Goal: Task Accomplishment & Management: Use online tool/utility

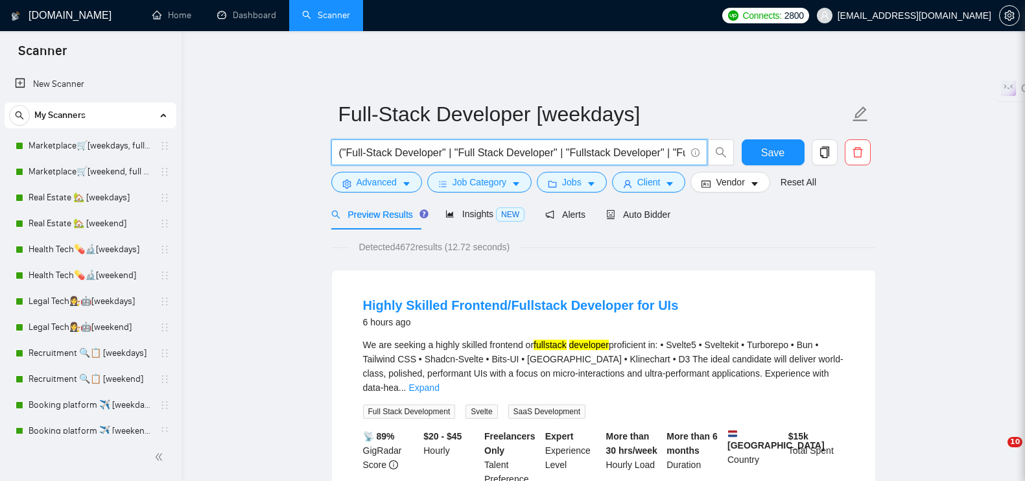
type input "("Full-Stack Developer" | "Full Stack Developer" | "Fullstack Developer" | "Ful…"
drag, startPoint x: 0, startPoint y: 0, endPoint x: 386, endPoint y: 173, distance: 422.9
click at [386, 175] on span "Advanced" at bounding box center [377, 182] width 40 height 14
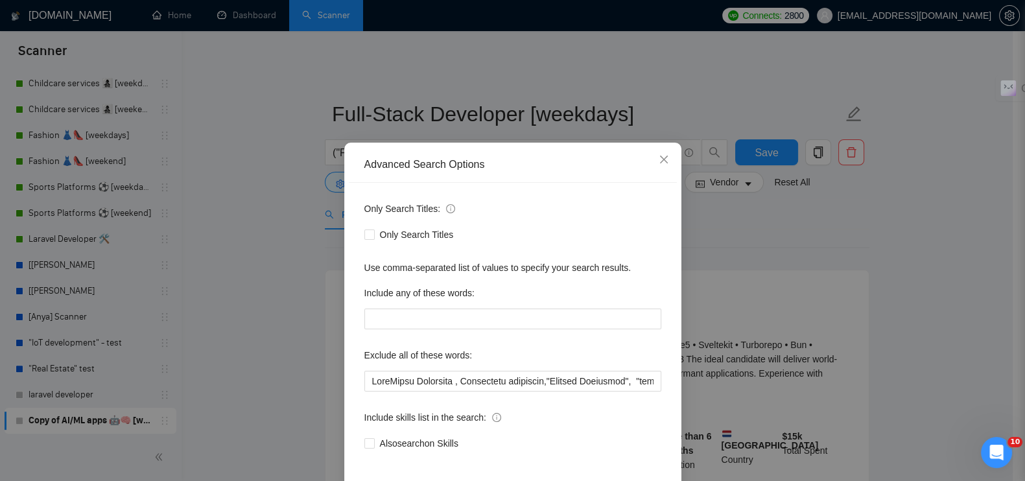
click at [256, 268] on div "Advanced Search Options Only Search Titles: Only Search Titles Use comma-separa…" at bounding box center [512, 240] width 1025 height 481
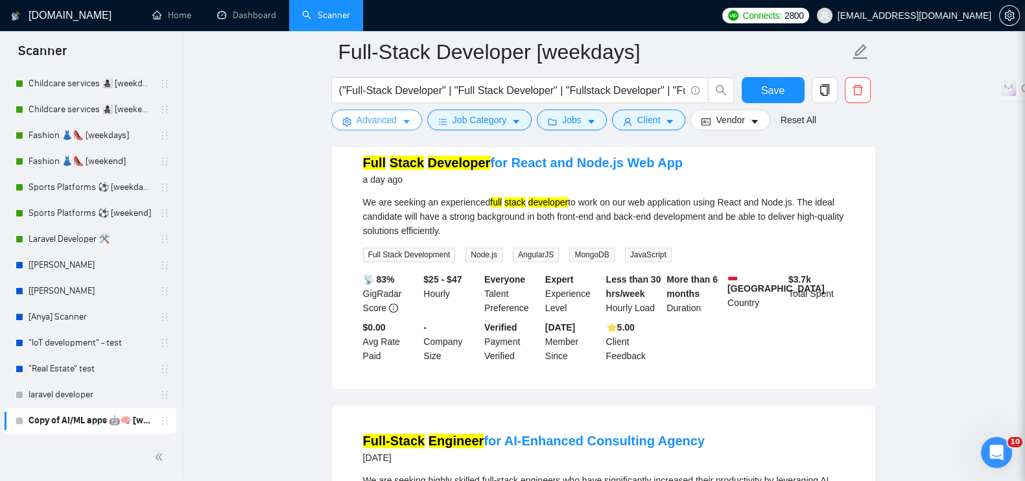
scroll to position [1134, 0]
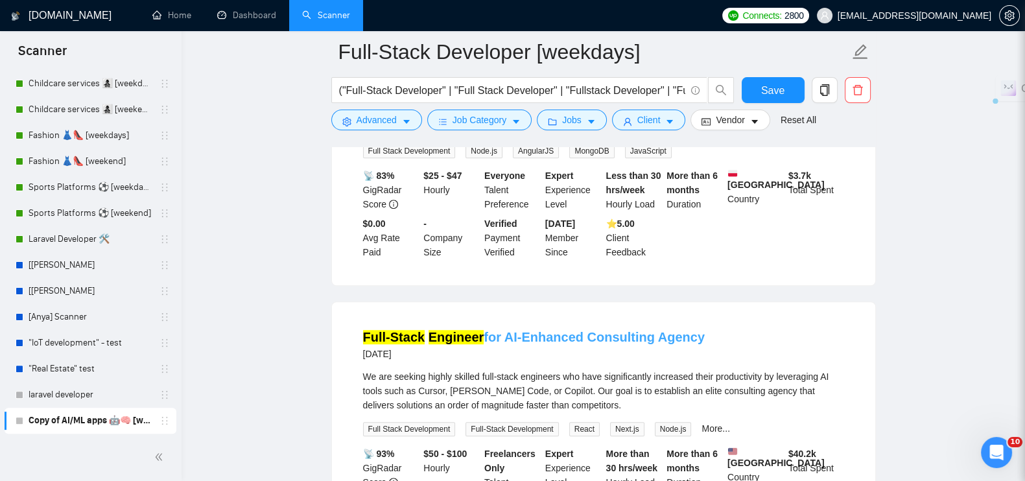
drag, startPoint x: 693, startPoint y: 307, endPoint x: 580, endPoint y: 307, distance: 112.2
click at [580, 328] on div "Full-Stack Engineer for AI-Enhanced Consulting Agency [DATE]" at bounding box center [603, 345] width 481 height 34
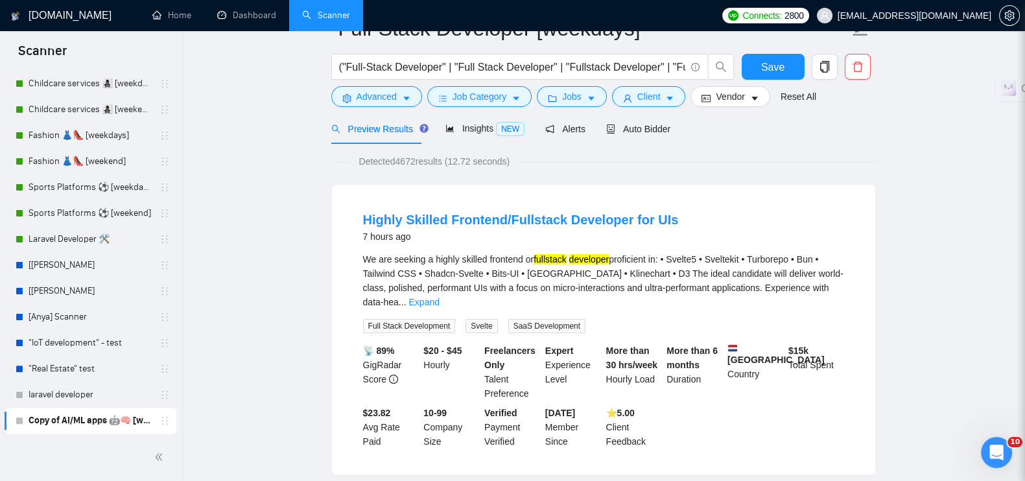
scroll to position [0, 0]
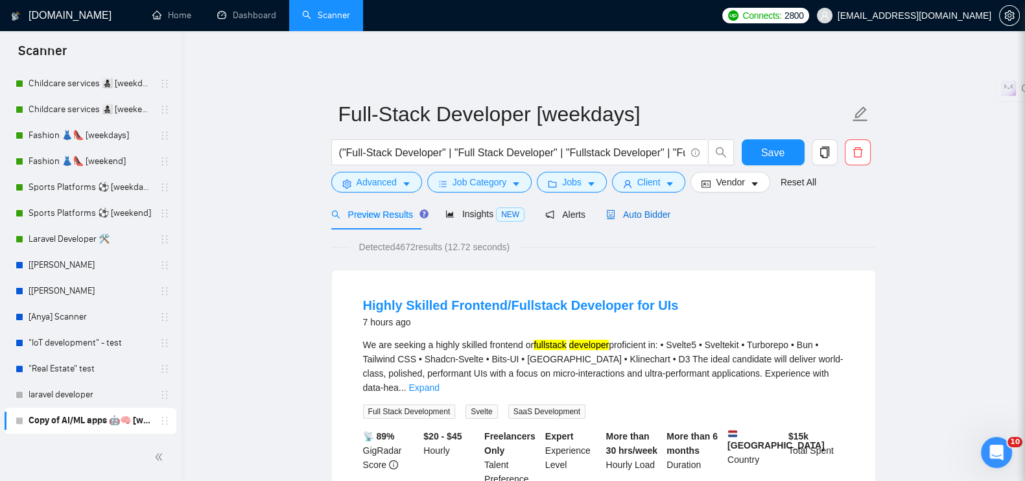
click at [628, 209] on span "Auto Bidder" at bounding box center [638, 214] width 64 height 10
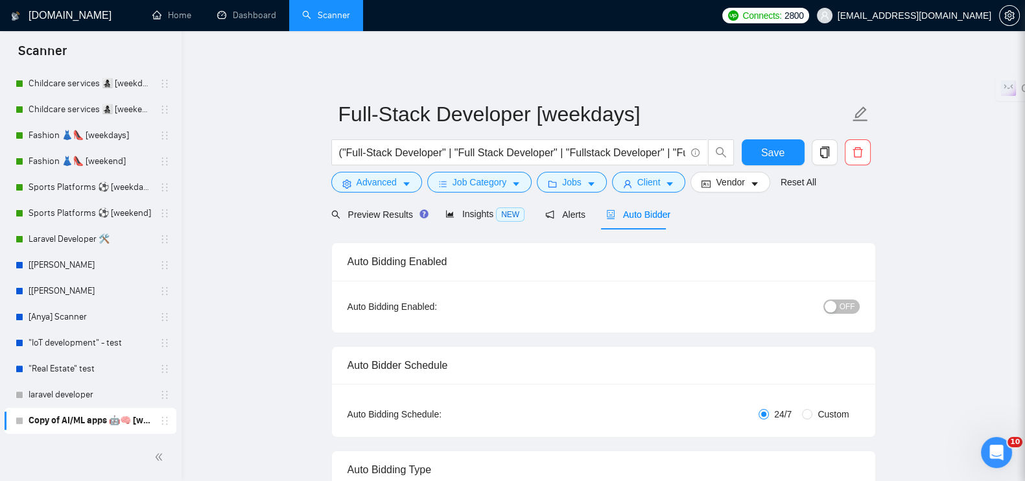
radio input "false"
radio input "true"
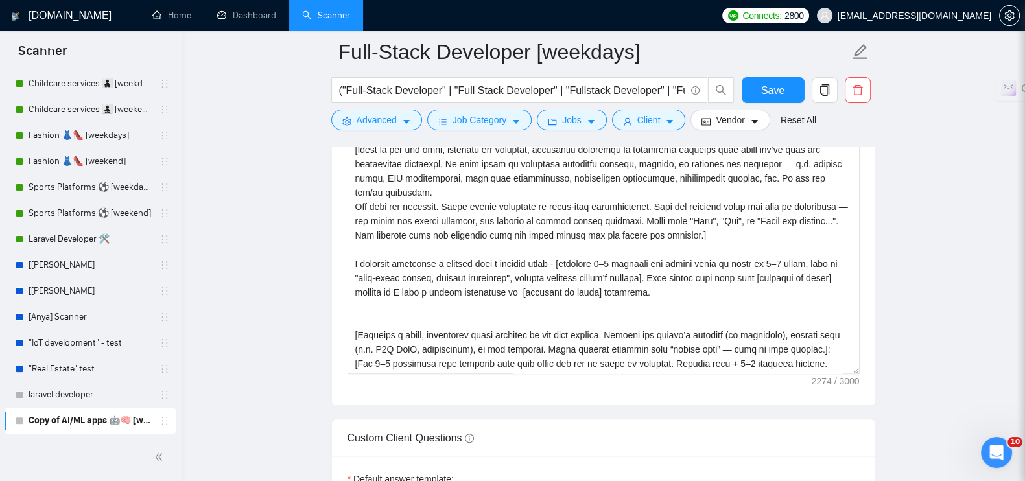
scroll to position [1783, 0]
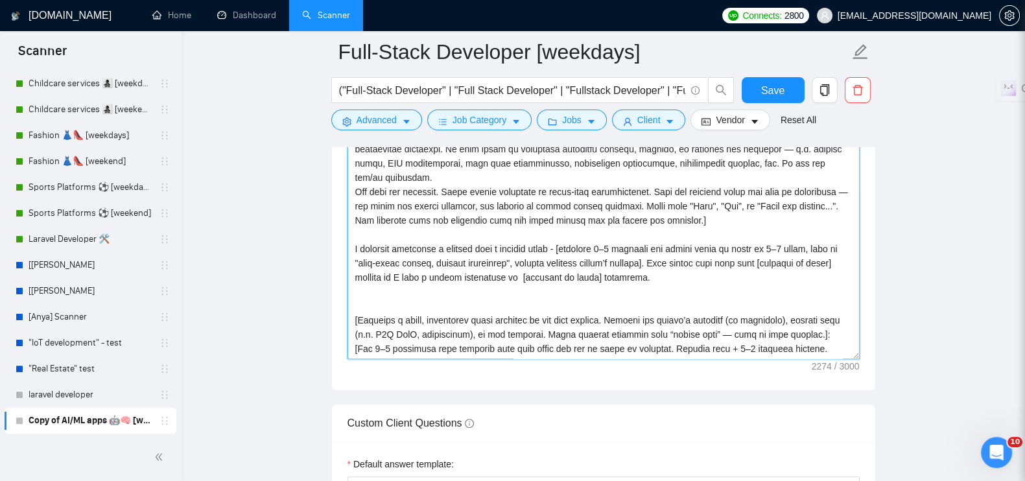
click at [513, 260] on textarea "Cover letter template:" at bounding box center [604, 213] width 512 height 292
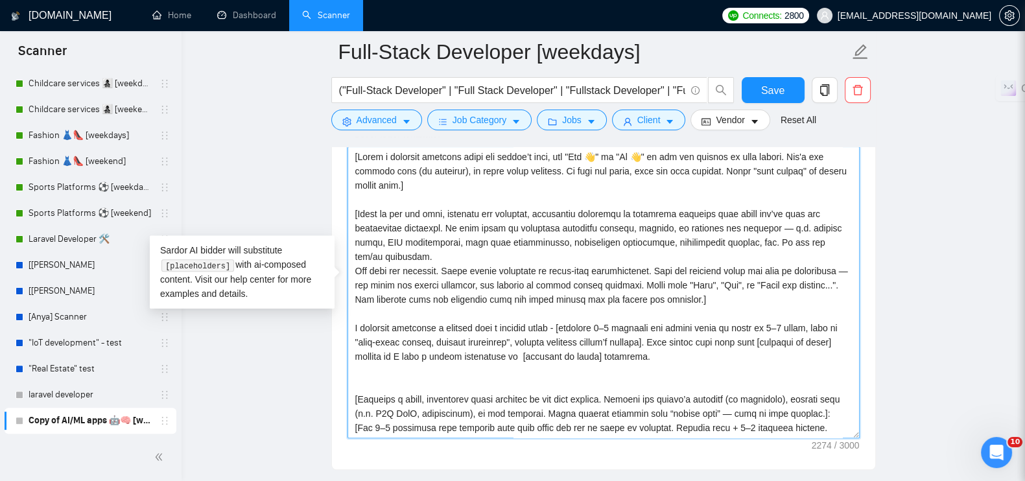
scroll to position [1702, 0]
click at [543, 292] on textarea "Cover letter template:" at bounding box center [604, 295] width 512 height 292
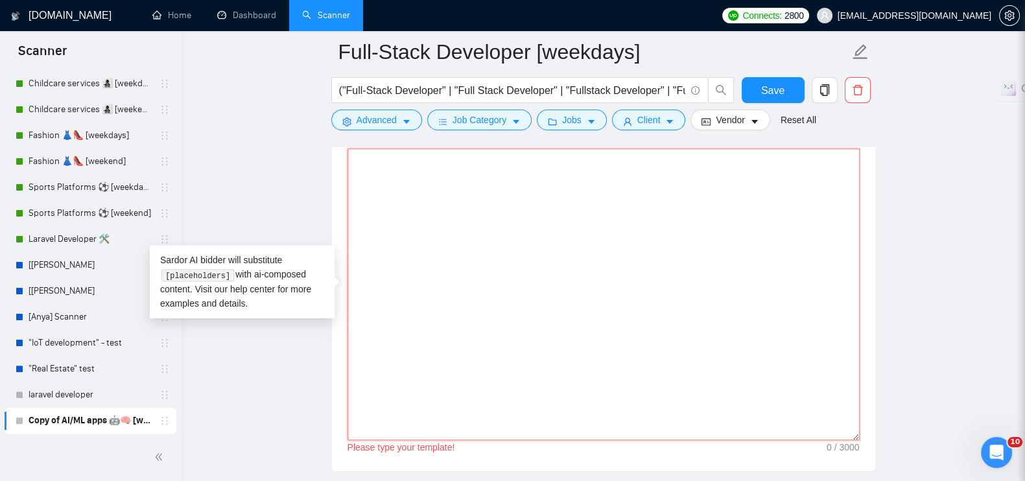
paste textarea "[Lorem i dolorsit ametcons adipi eli seddoe’t inci, utl "Et 👋". Dol'm ali enima…"
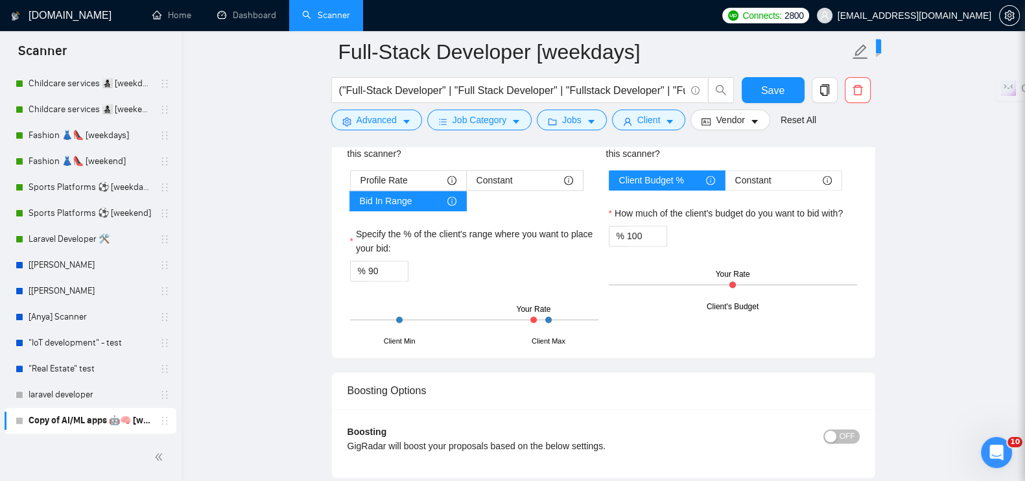
scroll to position [2593, 0]
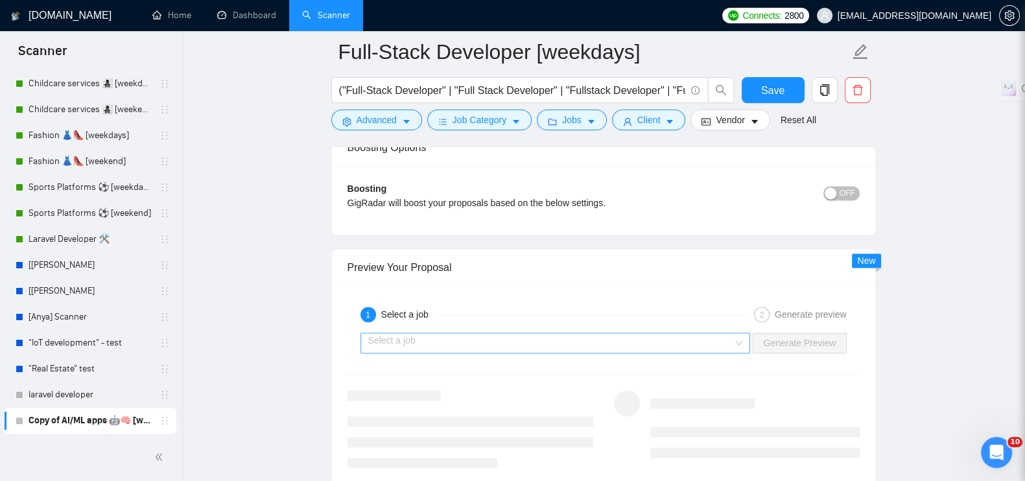
type textarea "[Lorem i dolorsit ametcons adipi eli seddoe’t inci, utl "Et 👋". Dol'm ali enima…"
click at [688, 333] on input "search" at bounding box center [551, 342] width 366 height 19
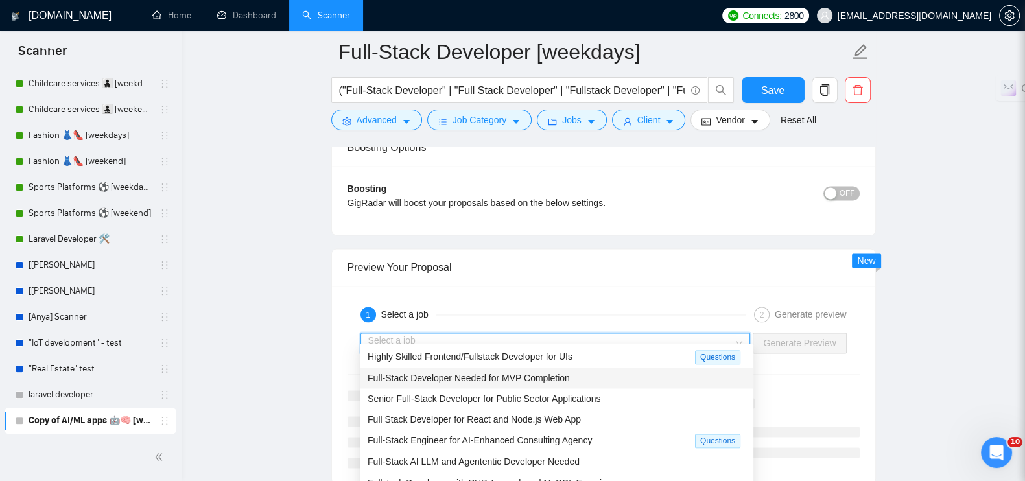
click at [558, 371] on div "Full-Stack Developer Needed for MVP Completion" at bounding box center [557, 378] width 378 height 14
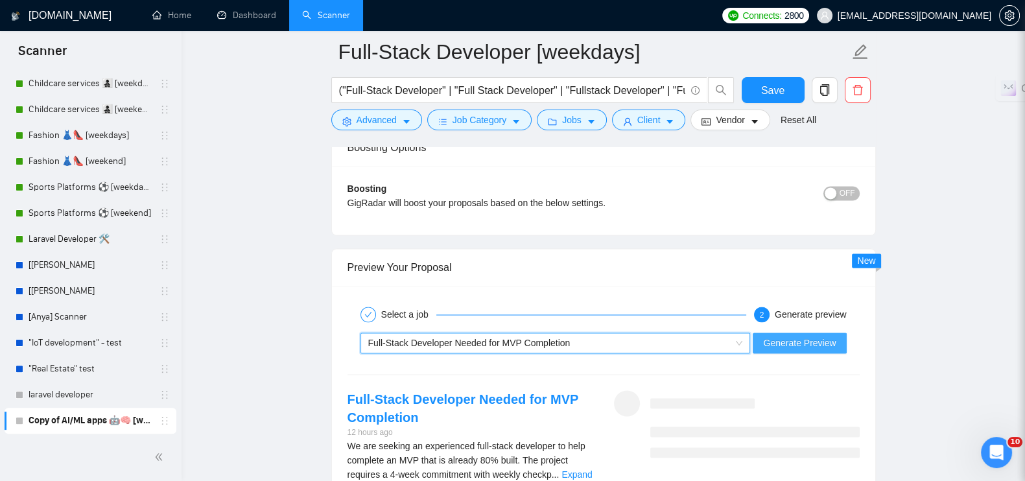
click at [809, 336] on span "Generate Preview" at bounding box center [799, 343] width 73 height 14
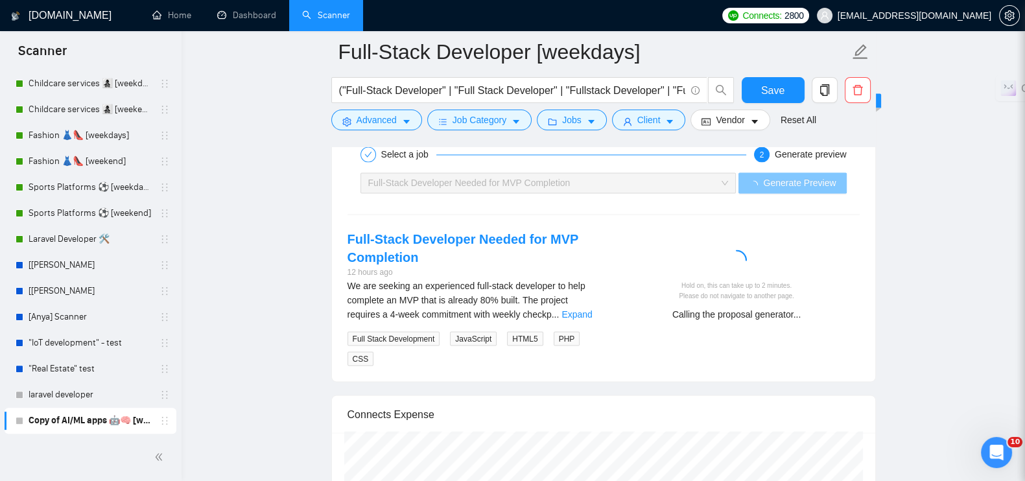
scroll to position [2756, 0]
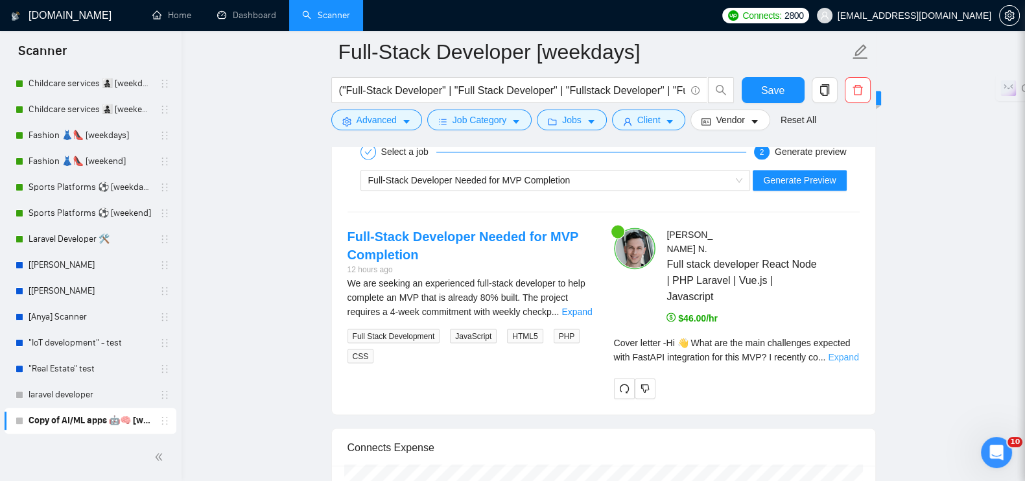
click at [830, 351] on link "Expand" at bounding box center [843, 356] width 30 height 10
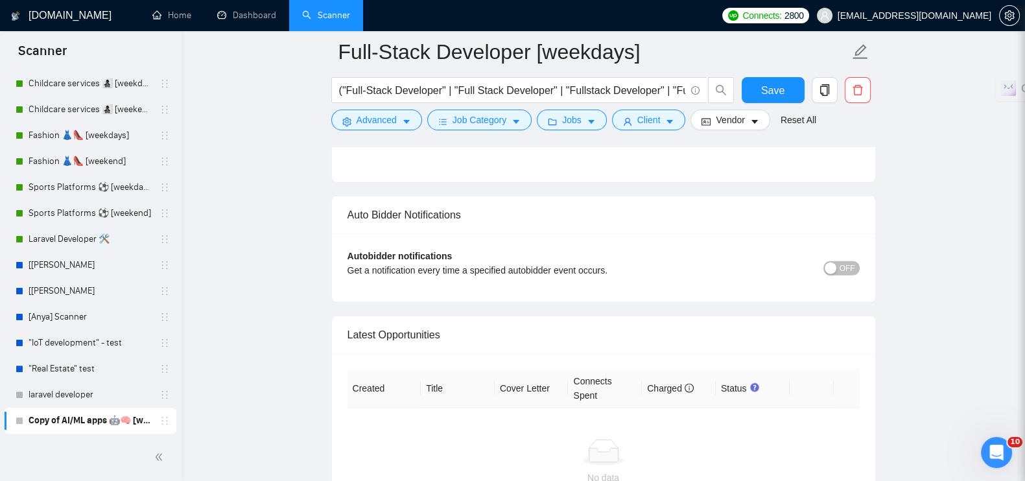
scroll to position [3729, 0]
click at [850, 276] on span "OFF" at bounding box center [848, 268] width 16 height 14
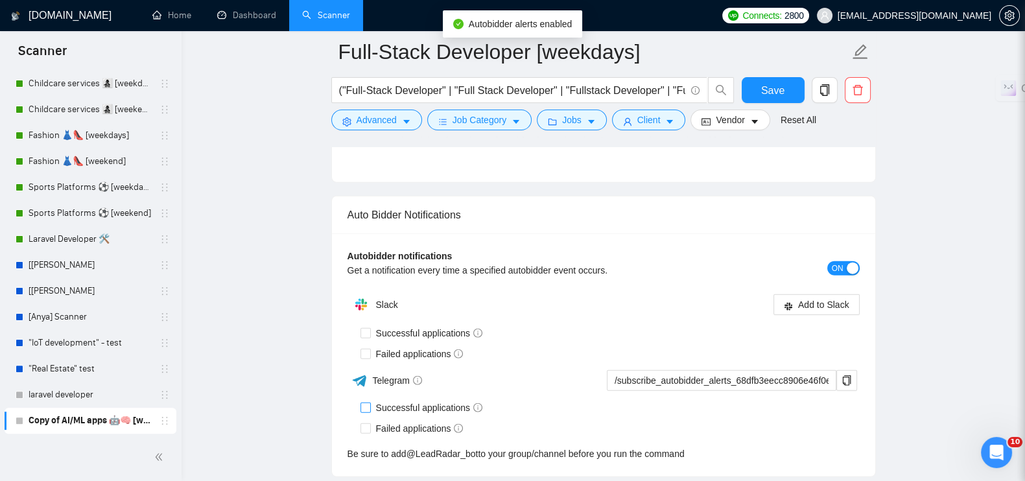
click at [369, 412] on input "Successful applications" at bounding box center [365, 407] width 9 height 9
checkbox input "true"
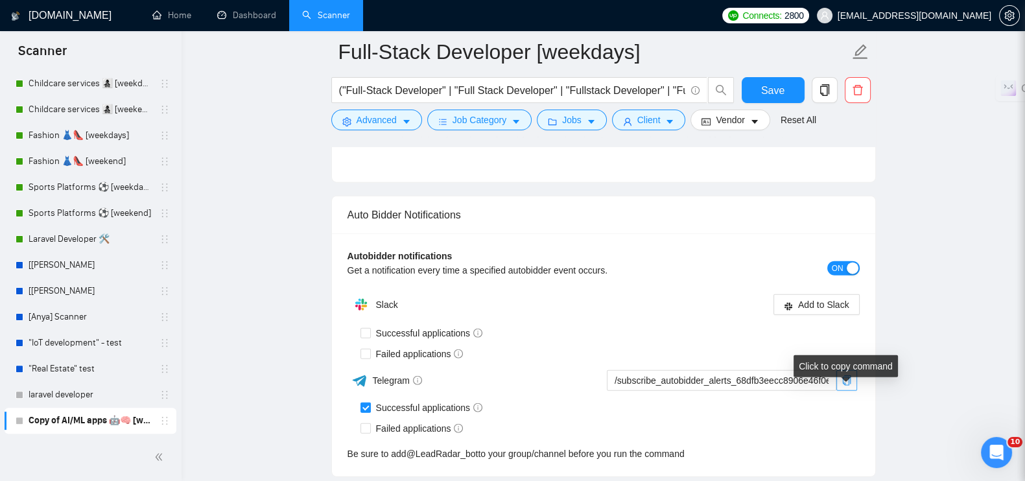
click at [843, 386] on icon "copy" at bounding box center [846, 380] width 8 height 10
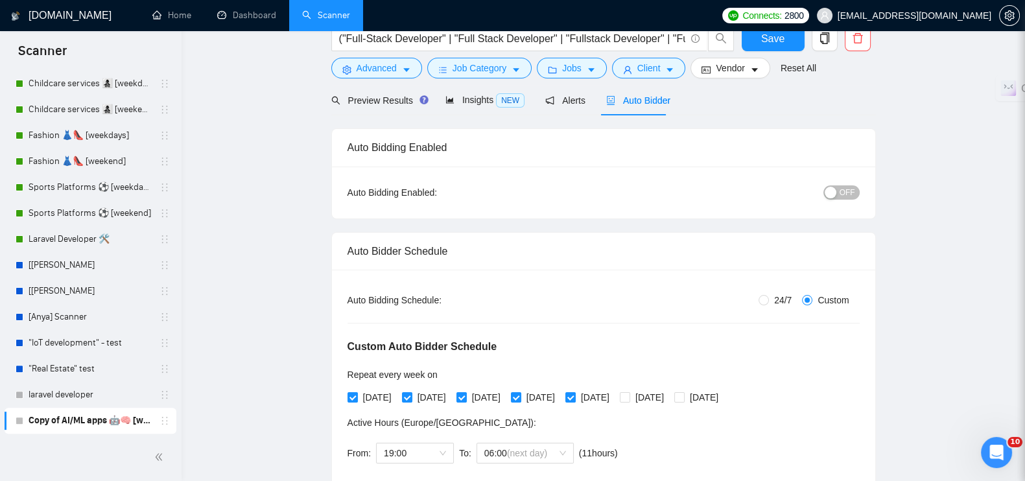
scroll to position [0, 0]
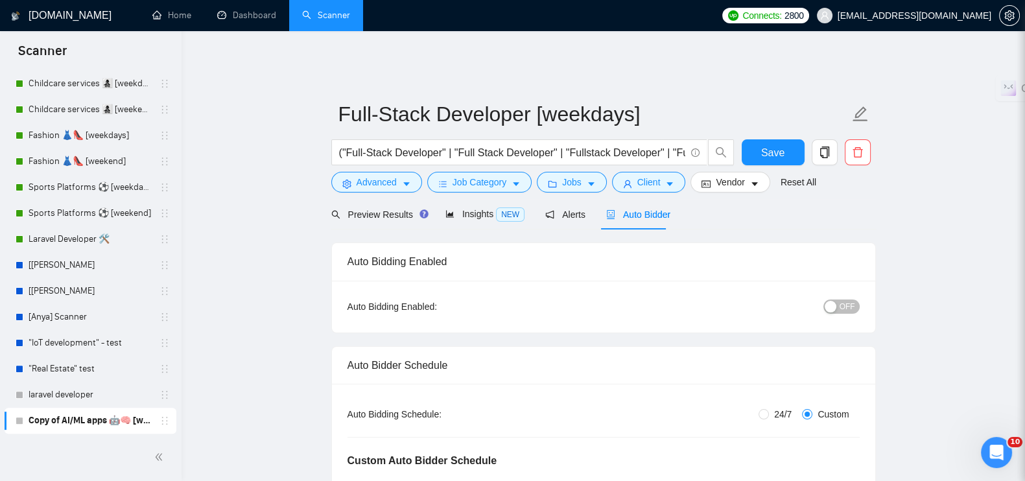
click at [846, 300] on span "OFF" at bounding box center [848, 307] width 16 height 14
click at [785, 139] on button "Save" at bounding box center [773, 152] width 63 height 26
checkbox input "true"
click at [825, 147] on icon "copy" at bounding box center [825, 153] width 12 height 12
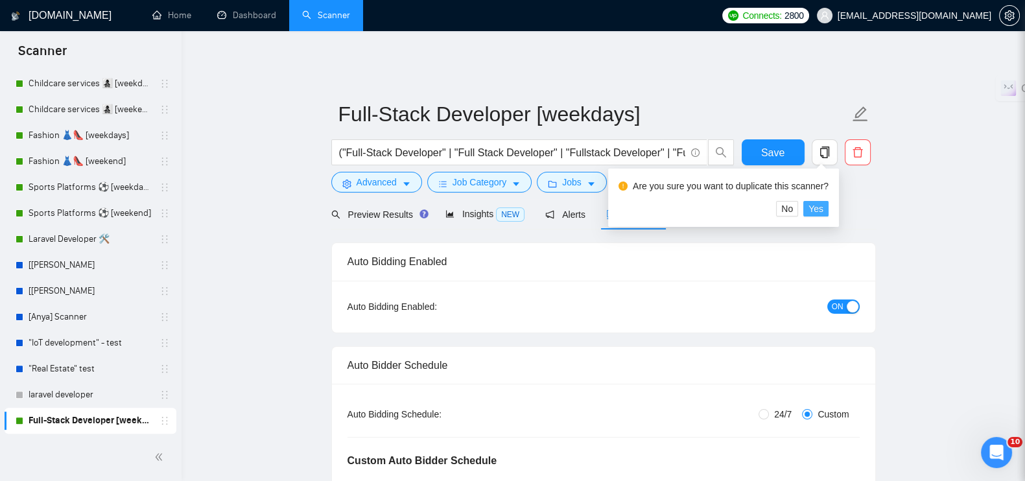
click at [812, 211] on span "Yes" at bounding box center [816, 209] width 15 height 14
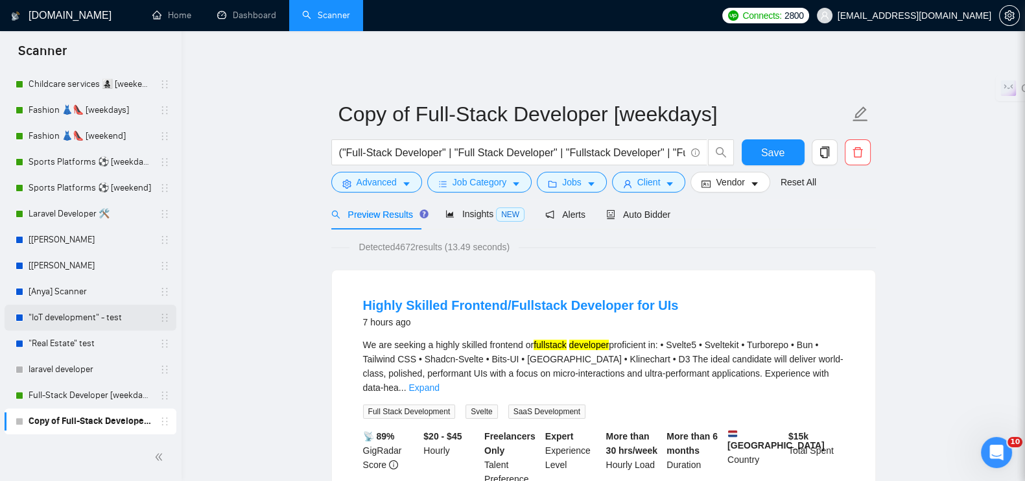
scroll to position [503, 0]
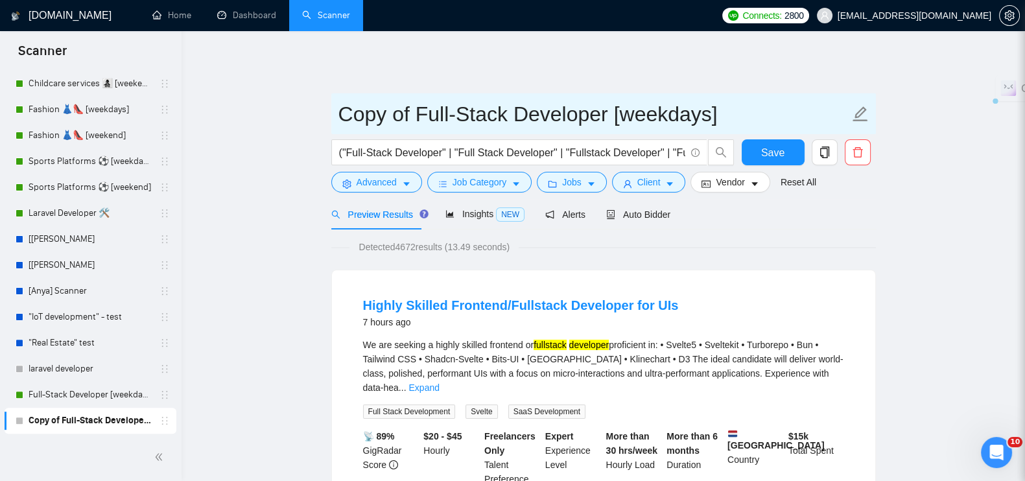
drag, startPoint x: 416, startPoint y: 107, endPoint x: 305, endPoint y: 107, distance: 110.9
click at [632, 105] on input "Full-Stack Developer [weekdays]" at bounding box center [594, 114] width 511 height 32
type input "Full-Stack Developer [weekend]"
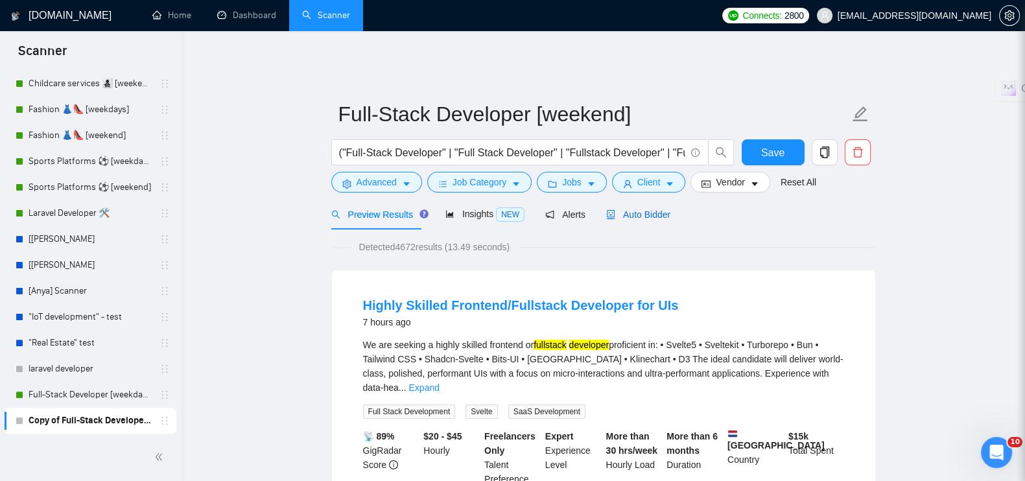
click at [621, 209] on span "Auto Bidder" at bounding box center [638, 214] width 64 height 10
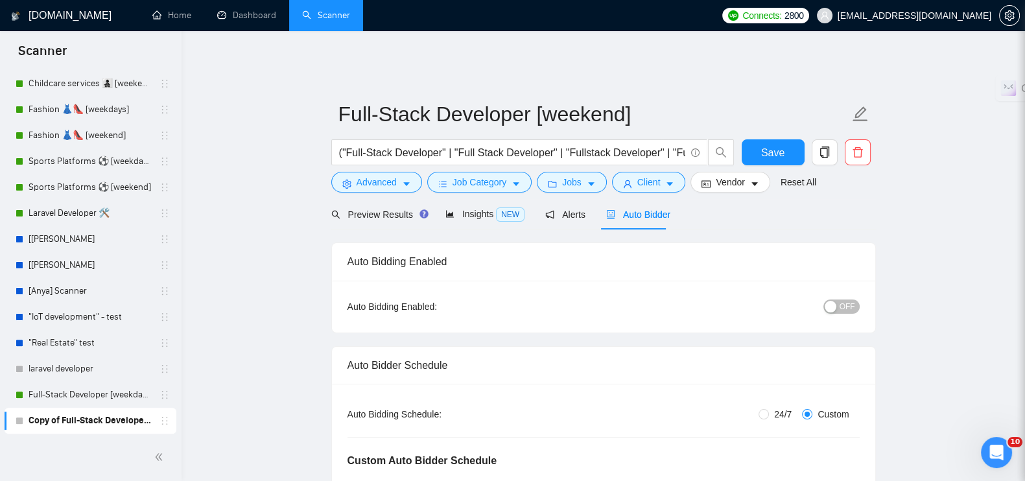
radio input "false"
radio input "true"
click at [853, 300] on span "OFF" at bounding box center [848, 307] width 16 height 14
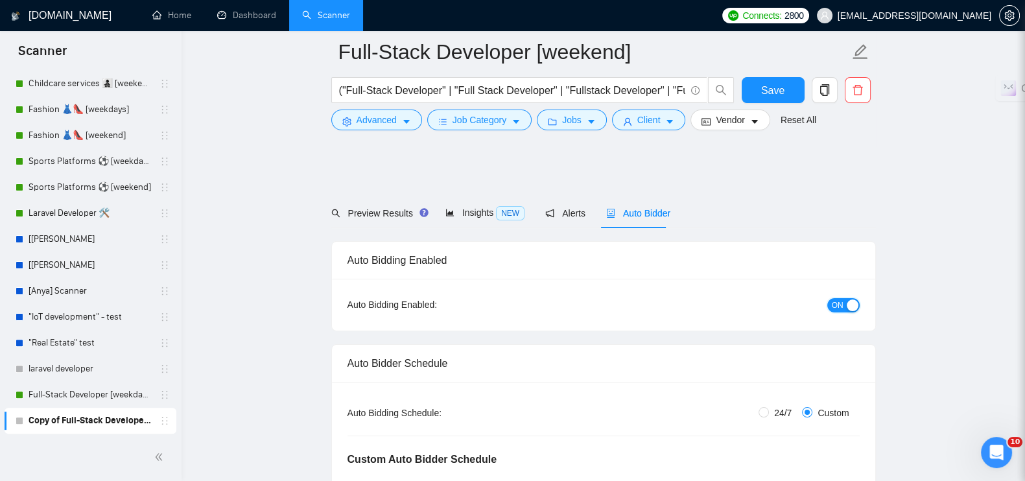
scroll to position [243, 0]
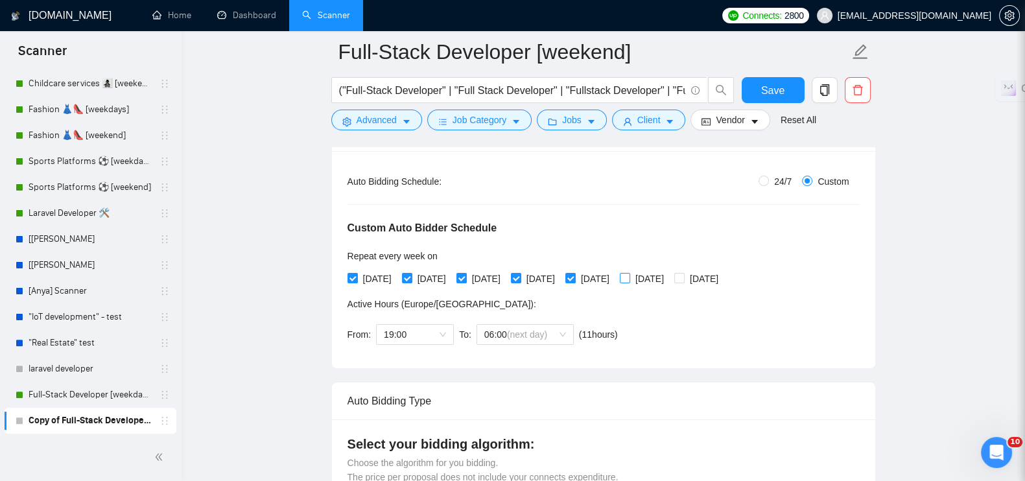
drag, startPoint x: 659, startPoint y: 268, endPoint x: 682, endPoint y: 270, distance: 22.8
click at [630, 273] on span at bounding box center [625, 278] width 10 height 10
click at [629, 273] on input "[DATE]" at bounding box center [624, 277] width 9 height 9
checkbox input "true"
click at [684, 273] on input "[DATE]" at bounding box center [678, 277] width 9 height 9
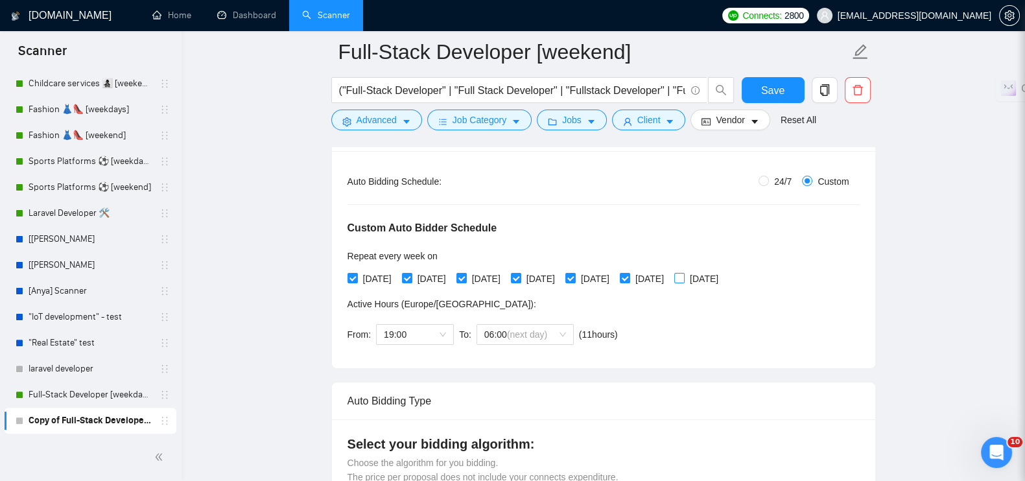
checkbox input "true"
click at [353, 273] on input "[DATE]" at bounding box center [352, 277] width 9 height 9
checkbox input "false"
click at [418, 272] on span "[DATE]" at bounding box center [431, 279] width 39 height 14
click at [411, 273] on input "[DATE]" at bounding box center [406, 277] width 9 height 9
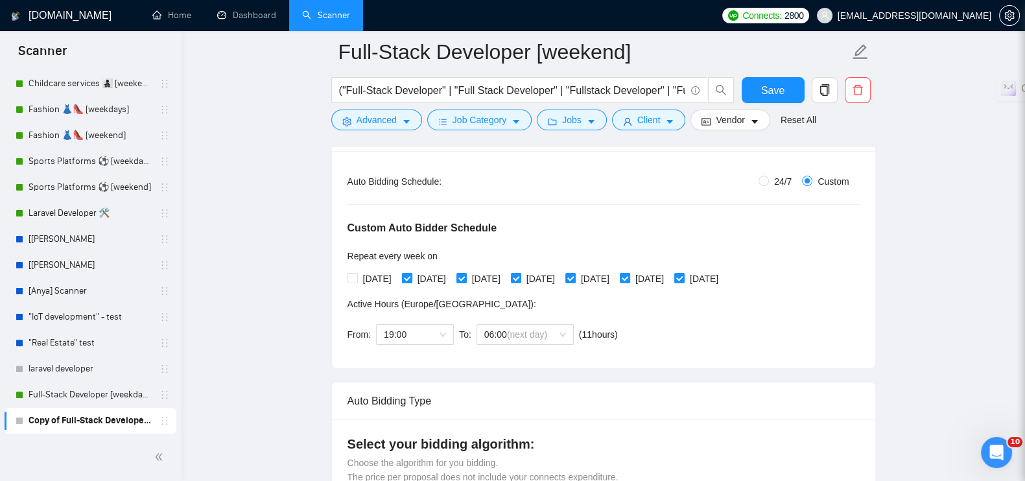
checkbox input "false"
click at [466, 273] on input "[DATE]" at bounding box center [461, 277] width 9 height 9
checkbox input "false"
click at [521, 273] on span at bounding box center [516, 278] width 10 height 10
click at [520, 273] on input "[DATE]" at bounding box center [515, 277] width 9 height 9
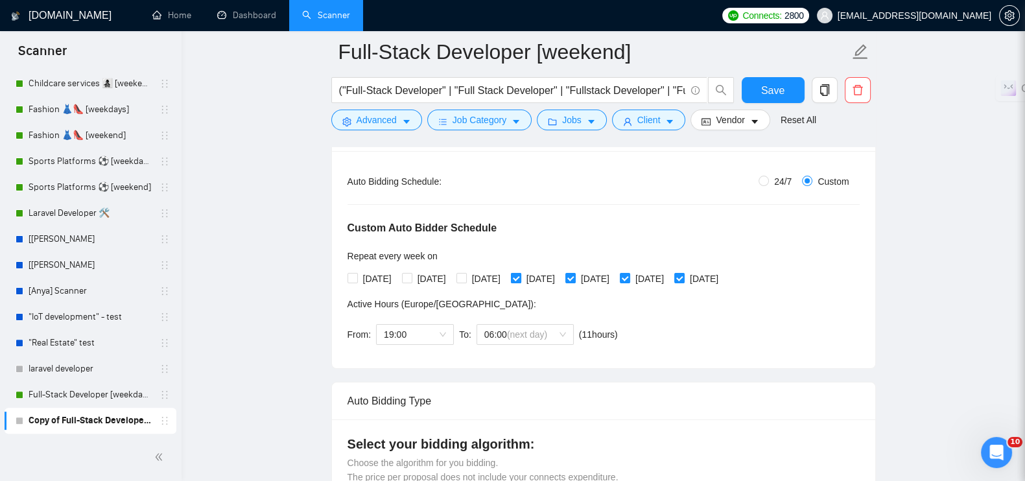
checkbox input "false"
click at [575, 273] on input "[DATE]" at bounding box center [570, 277] width 9 height 9
checkbox input "false"
click at [431, 326] on span "19:00" at bounding box center [415, 334] width 62 height 19
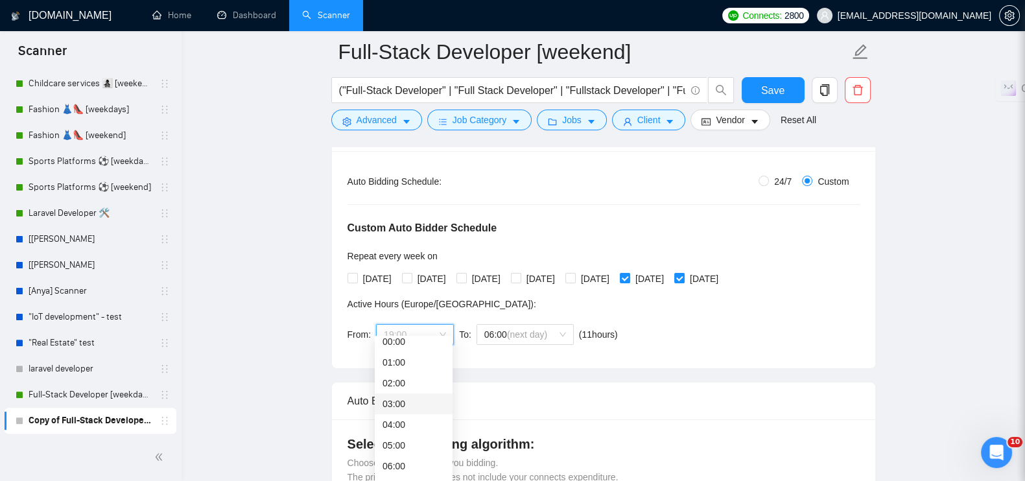
scroll to position [0, 0]
click at [412, 345] on div "00:00" at bounding box center [414, 349] width 62 height 14
click at [551, 325] on span "06:00" at bounding box center [525, 334] width 82 height 19
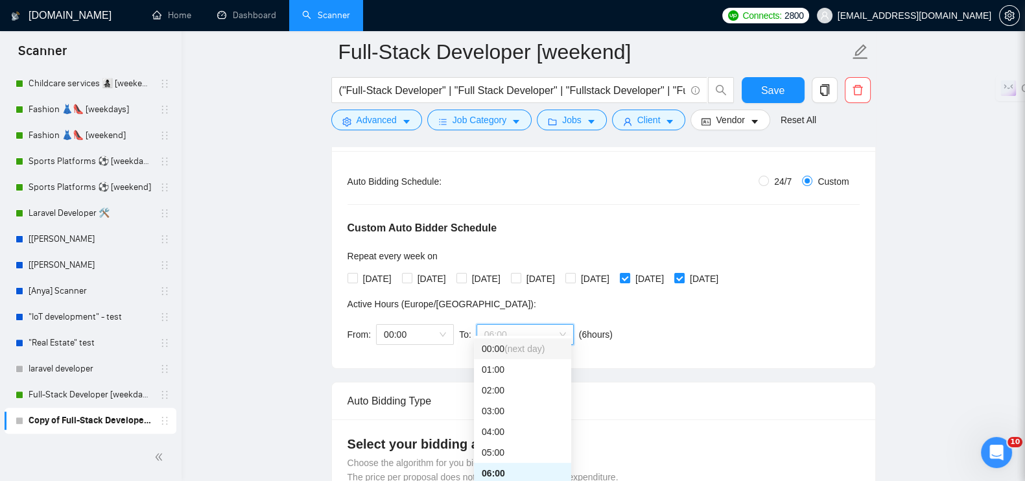
click at [527, 348] on span "(next day)" at bounding box center [525, 349] width 40 height 10
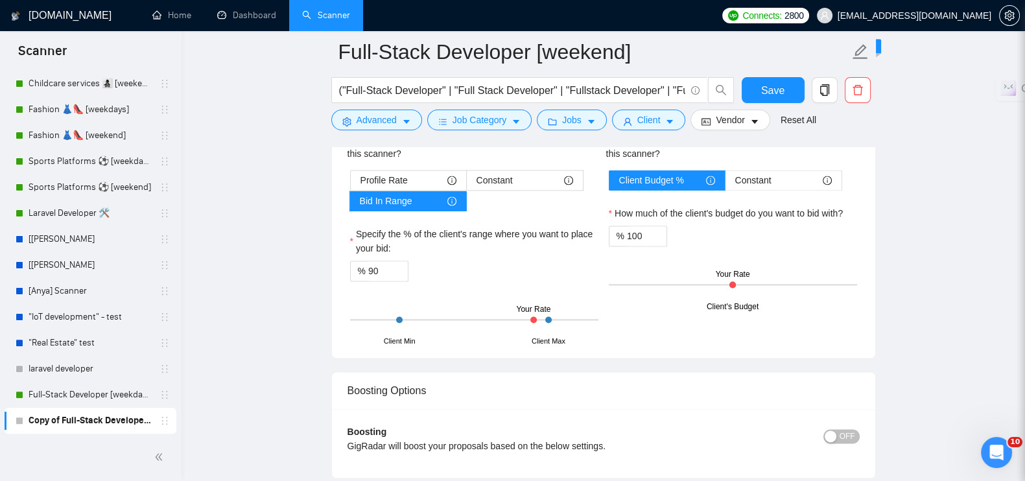
scroll to position [2593, 0]
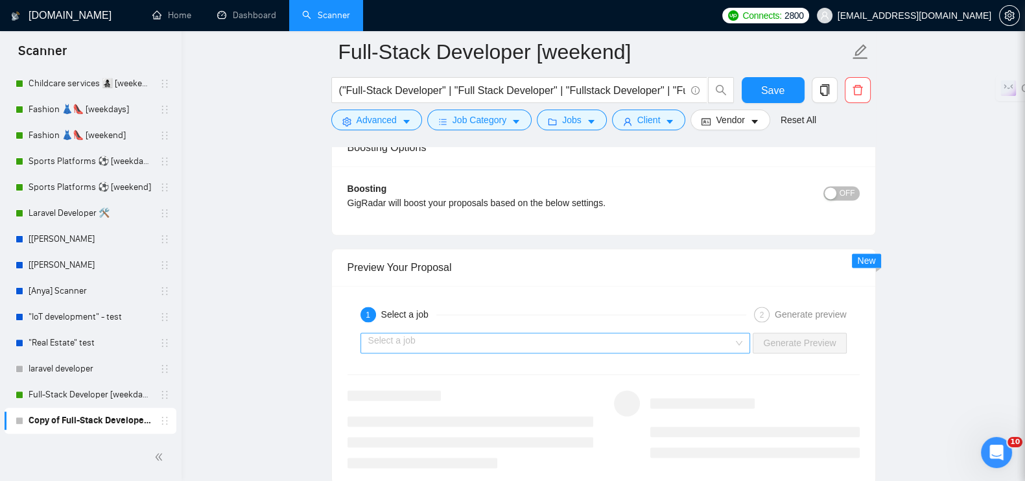
click at [677, 333] on input "search" at bounding box center [551, 342] width 366 height 19
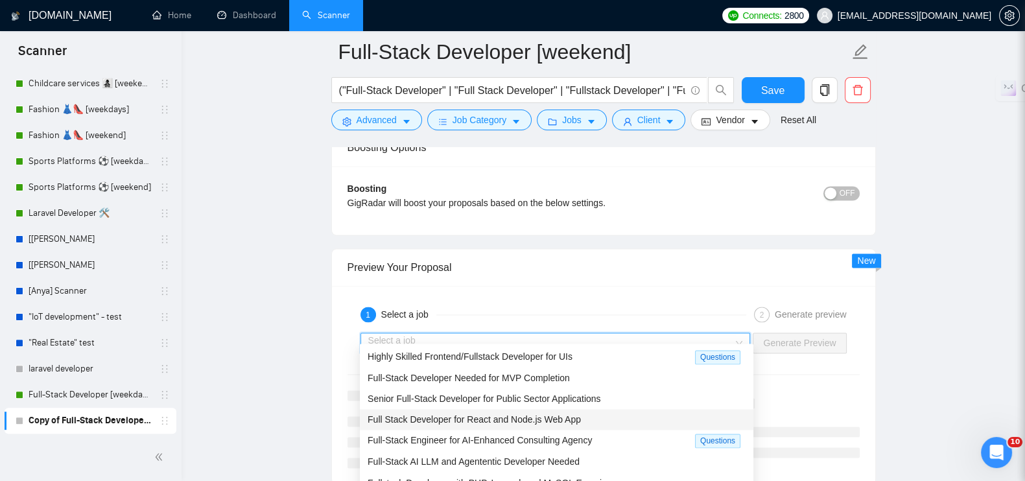
click at [514, 414] on span "Full Stack Developer for React and Node.js Web App" at bounding box center [474, 419] width 213 height 10
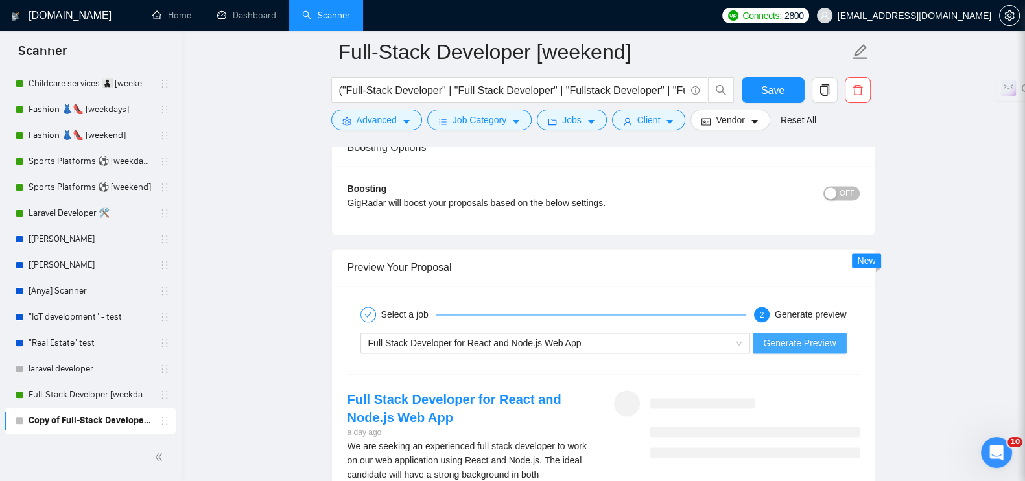
click at [776, 336] on span "Generate Preview" at bounding box center [799, 343] width 73 height 14
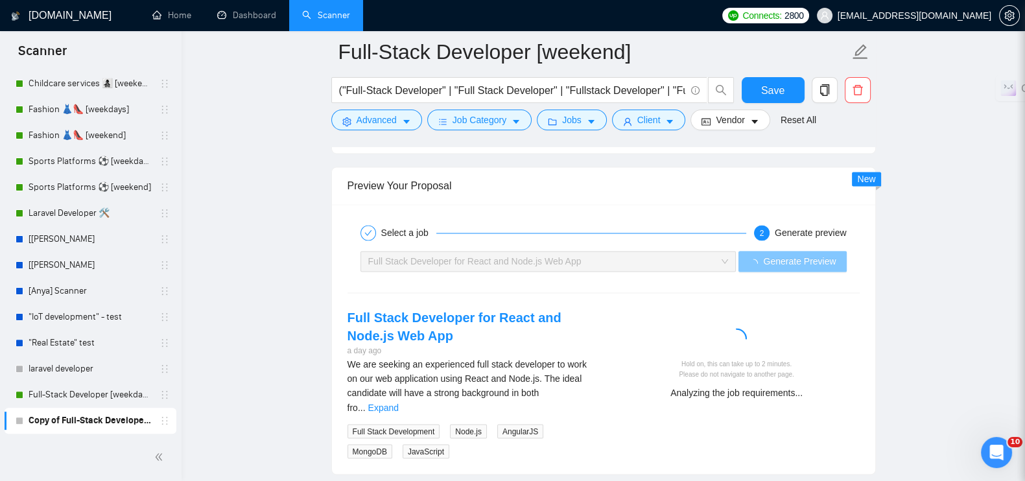
scroll to position [2756, 0]
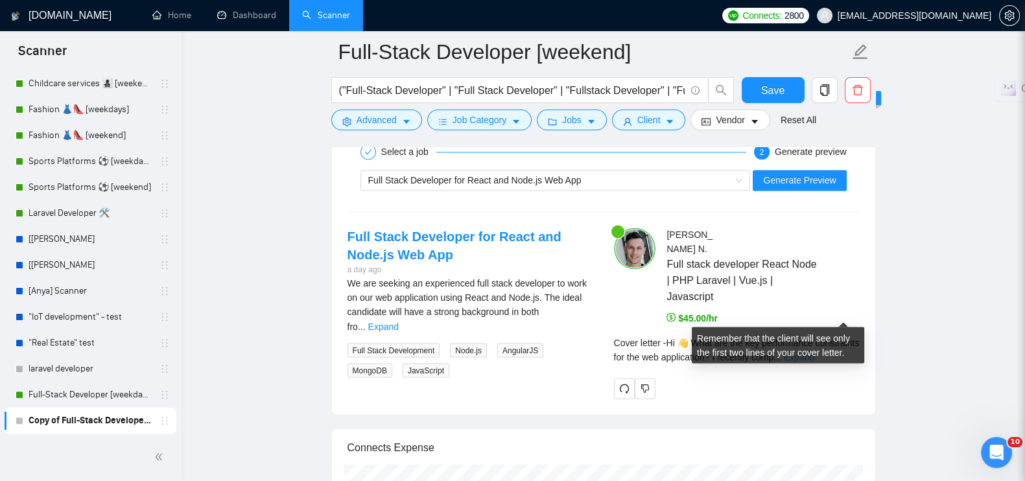
click at [815, 351] on link "Expand" at bounding box center [799, 356] width 30 height 10
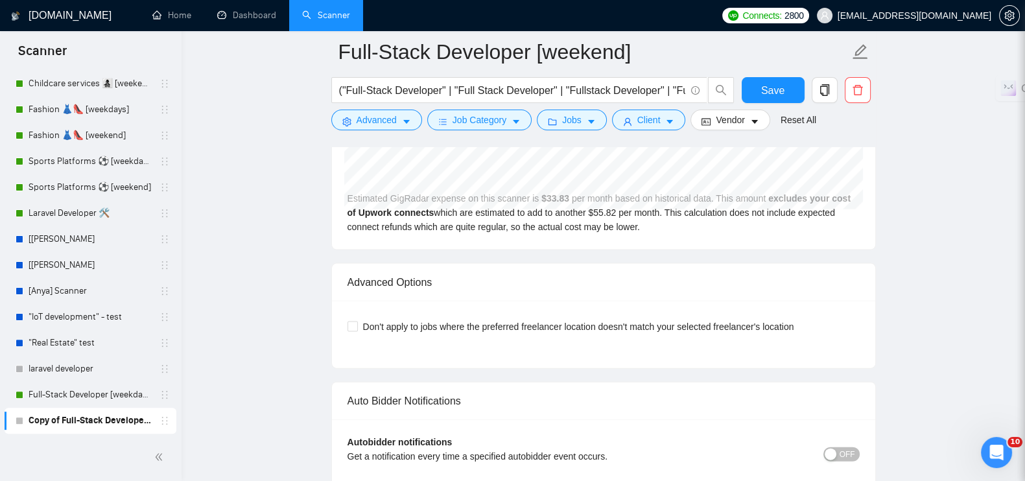
scroll to position [3648, 0]
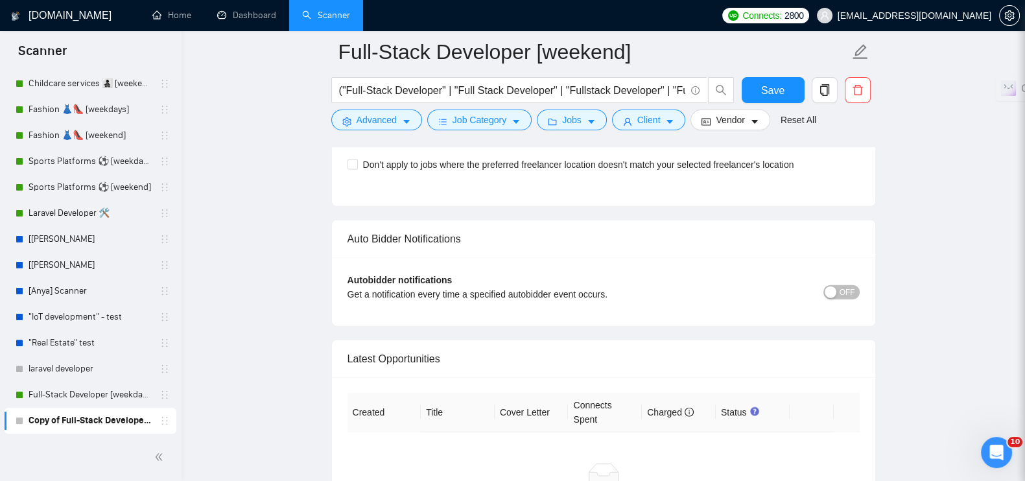
click at [844, 285] on span "OFF" at bounding box center [848, 292] width 16 height 14
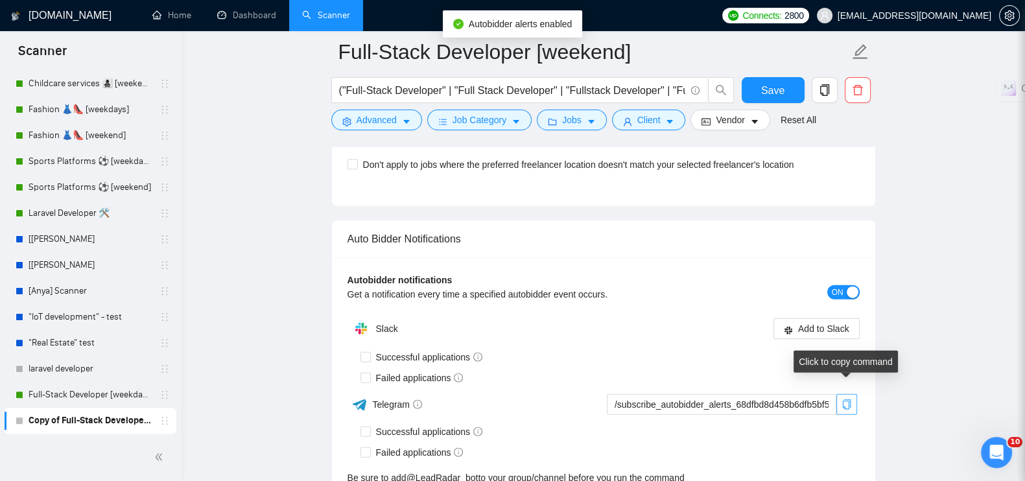
click at [846, 399] on icon "copy" at bounding box center [846, 404] width 8 height 10
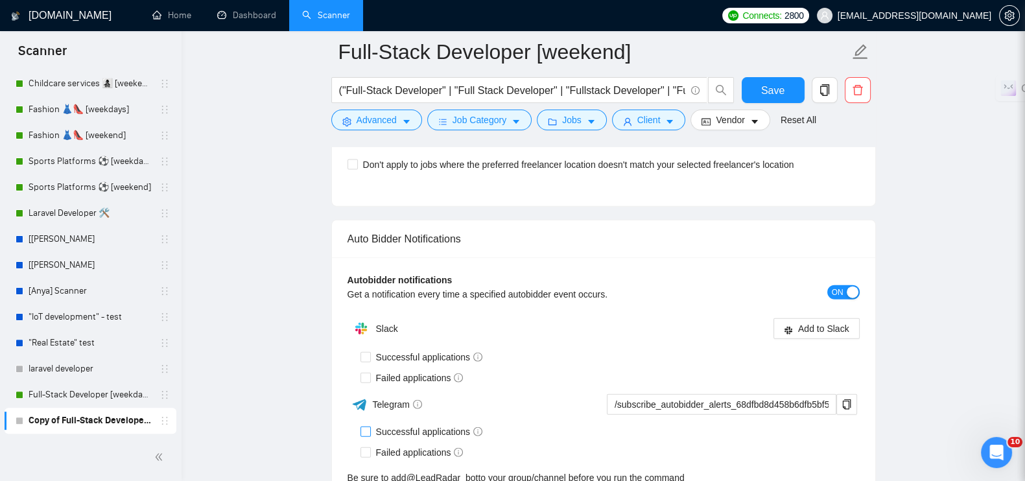
click at [368, 427] on input "Successful applications" at bounding box center [365, 431] width 9 height 9
checkbox input "true"
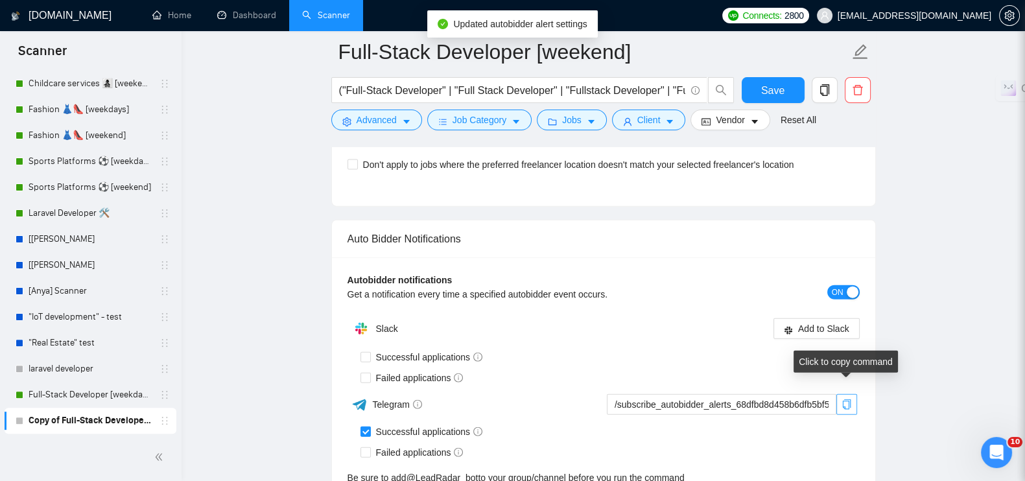
click at [848, 399] on icon "copy" at bounding box center [847, 404] width 10 height 10
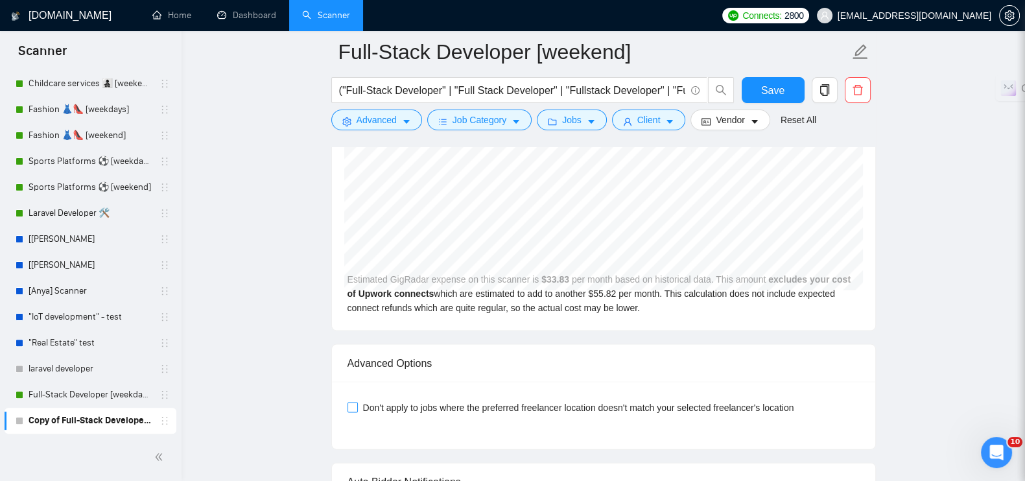
scroll to position [3162, 0]
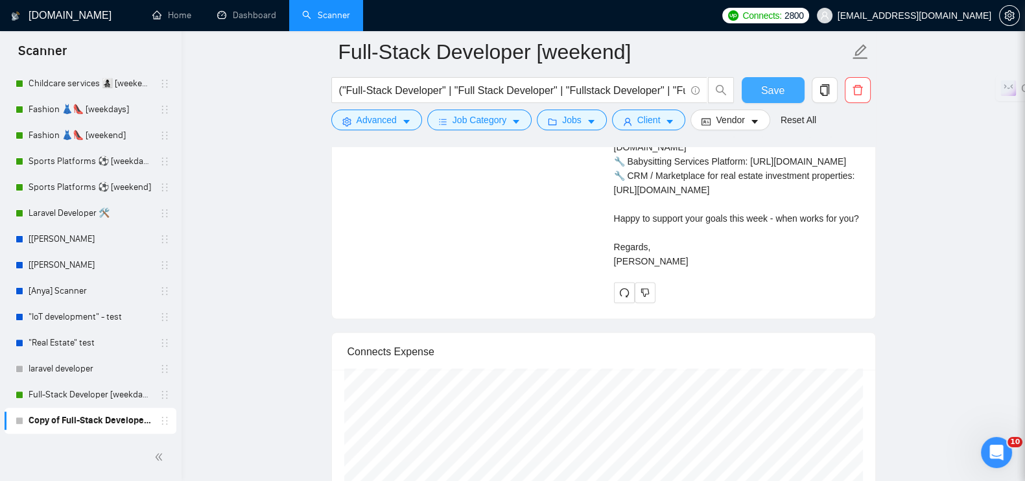
click at [778, 93] on span "Save" at bounding box center [772, 90] width 23 height 16
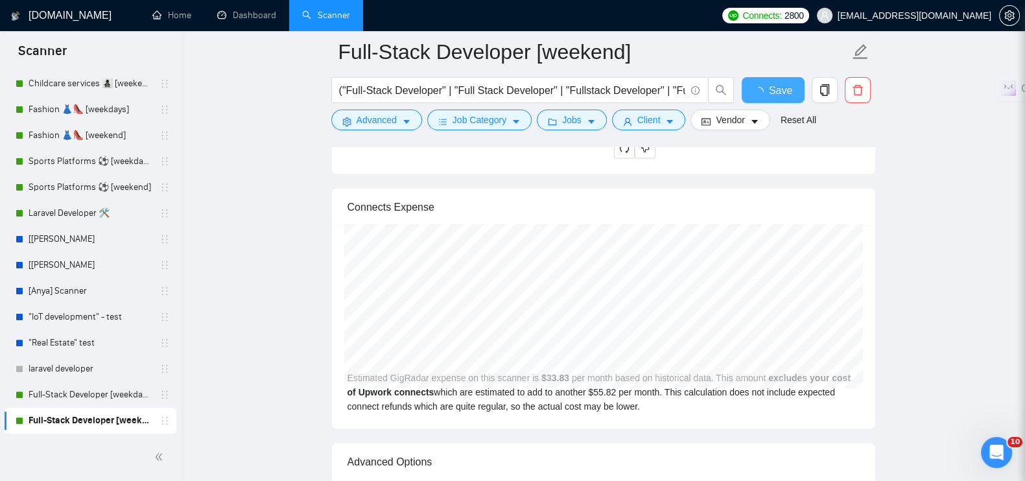
checkbox input "true"
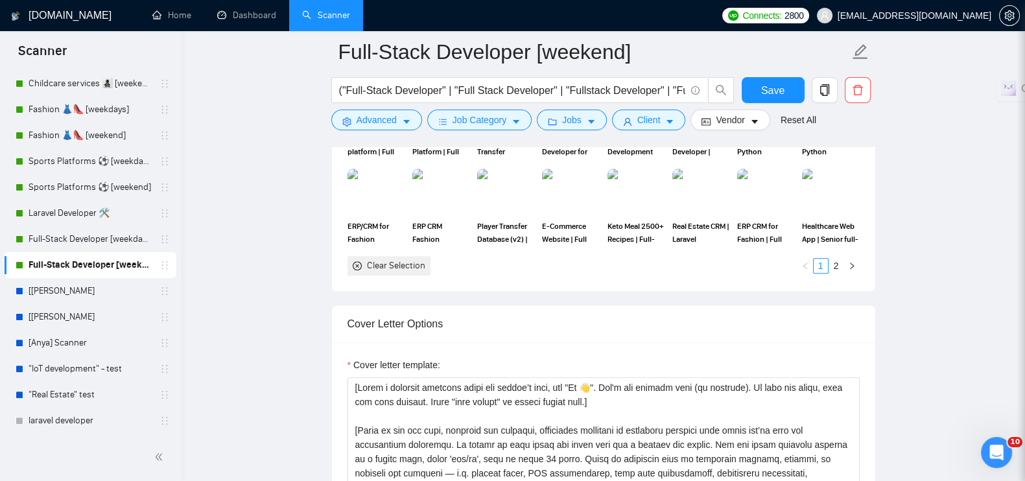
scroll to position [1551, 0]
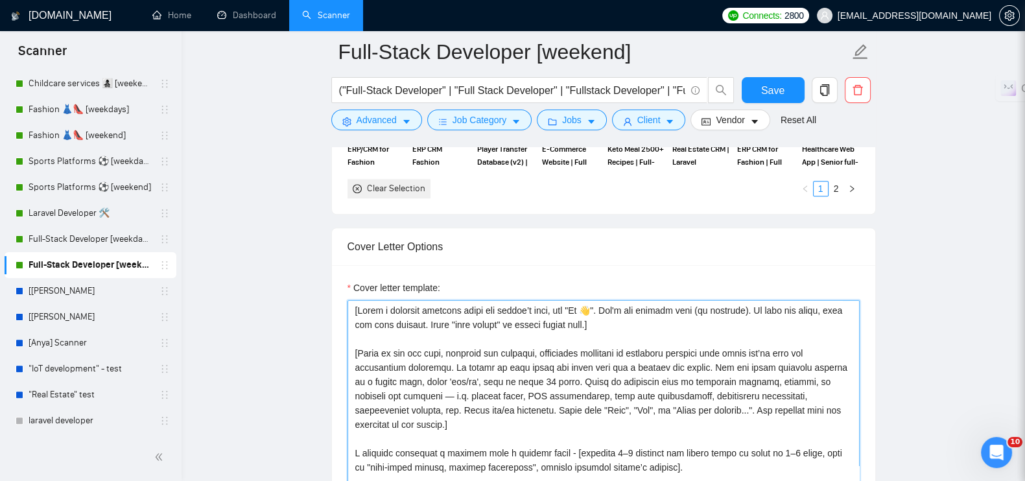
click at [524, 336] on textarea "Cover letter template:" at bounding box center [604, 446] width 512 height 292
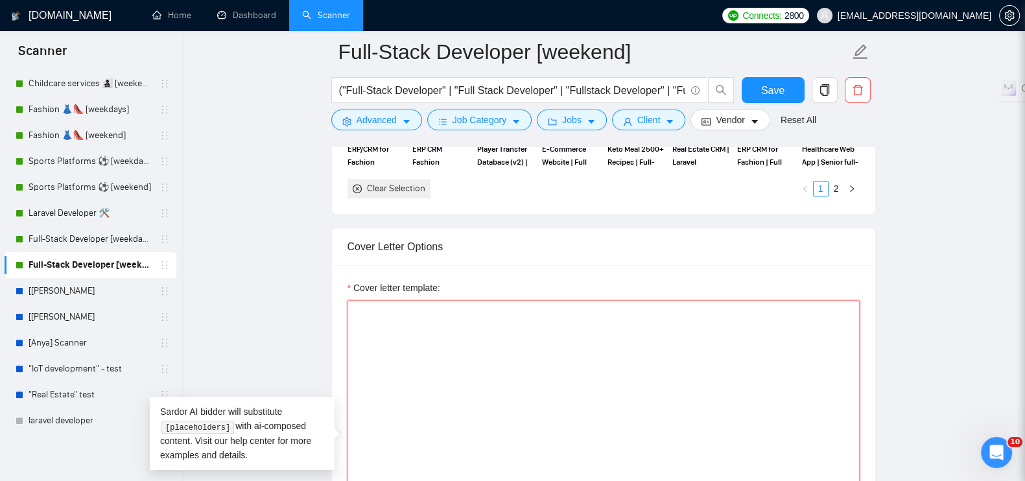
paste textarea "[Lorem ip dol sit amet, consecte adi elitsedd, eiusmodtem incididun ut laboreet…"
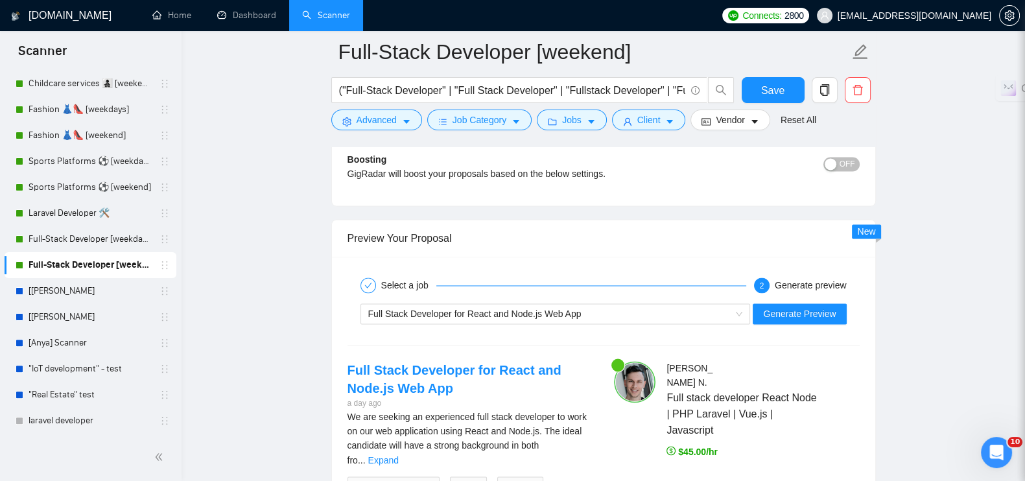
scroll to position [2704, 0]
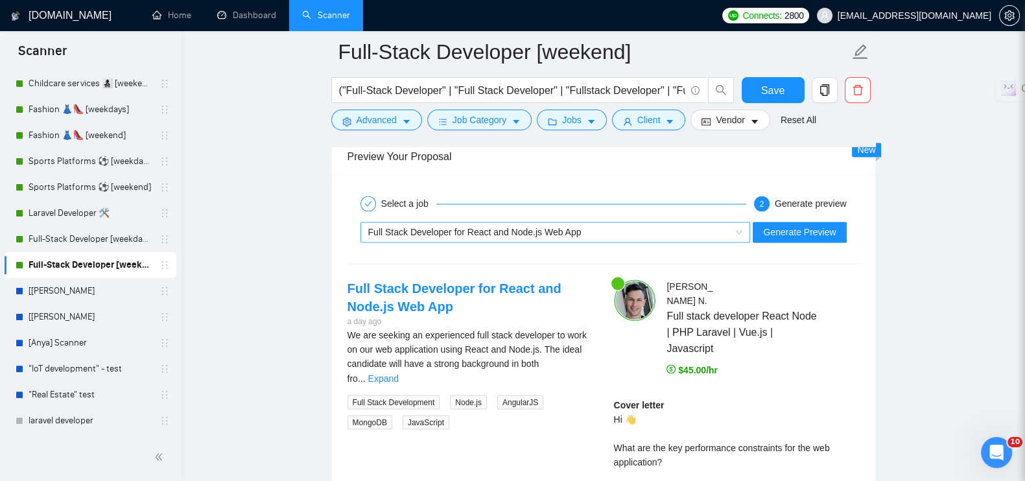
click at [463, 227] on span "Full Stack Developer for React and Node.js Web App" at bounding box center [474, 232] width 213 height 10
type textarea "[Lorem ip dol sit amet, consecte adi elitsedd, eiusmodtem incididun ut laboreet…"
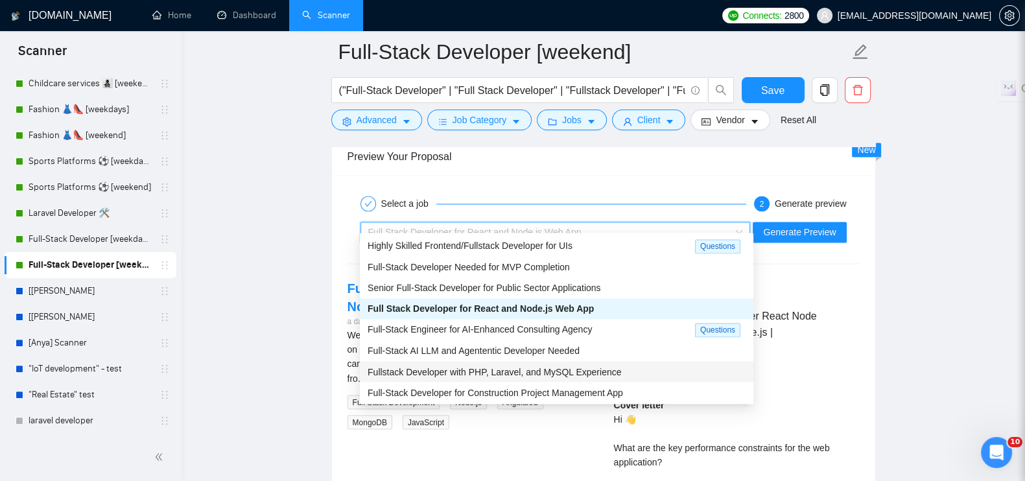
click at [464, 363] on div "Fullstack Developer with PHP, Laravel, and MySQL Experience" at bounding box center [557, 371] width 394 height 21
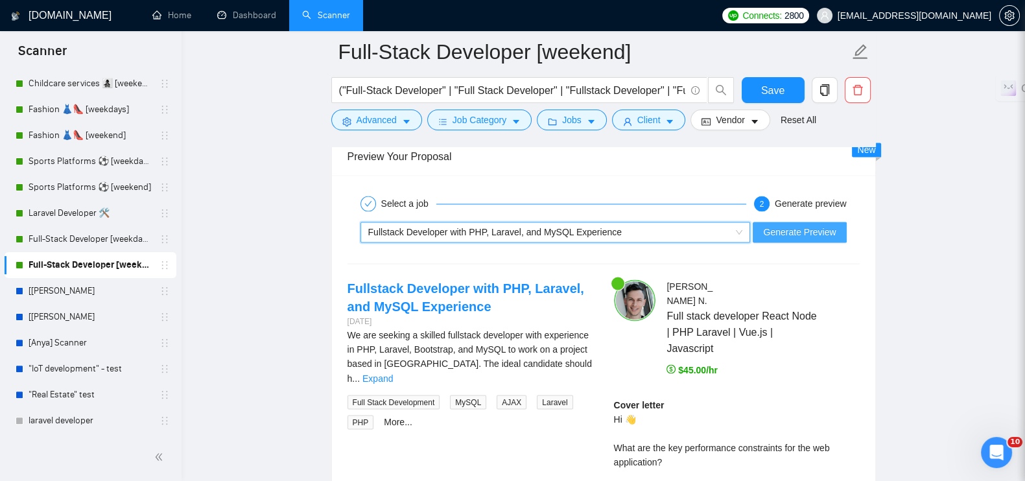
click at [819, 225] on span "Generate Preview" at bounding box center [799, 232] width 73 height 14
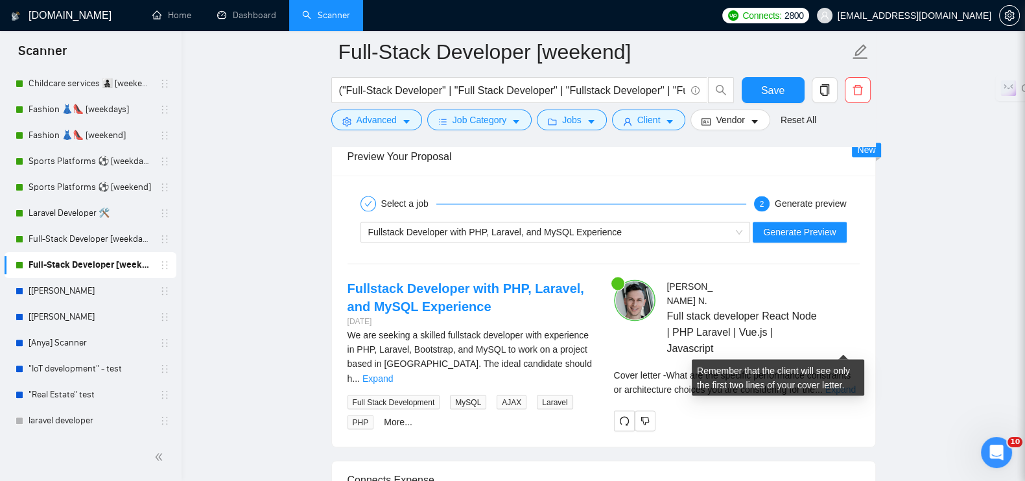
click at [852, 384] on link "Expand" at bounding box center [841, 389] width 30 height 10
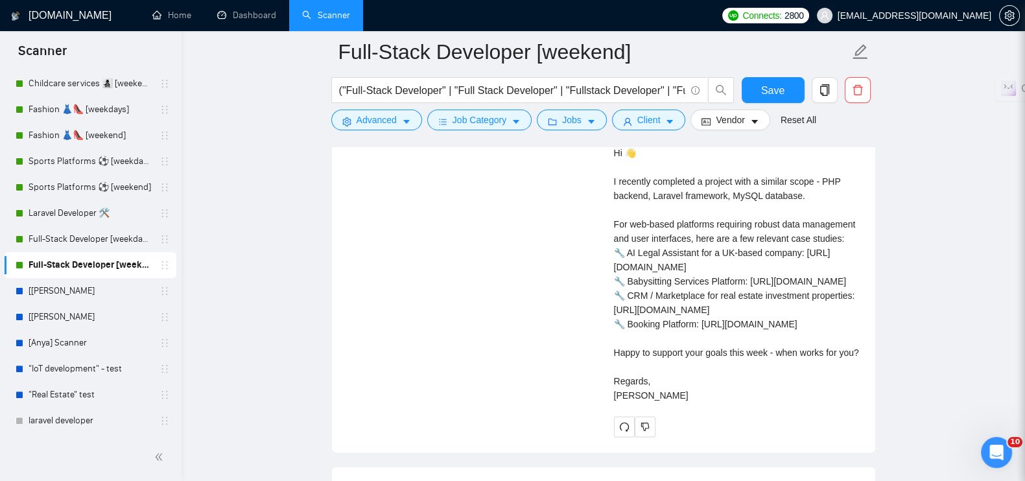
scroll to position [3029, 0]
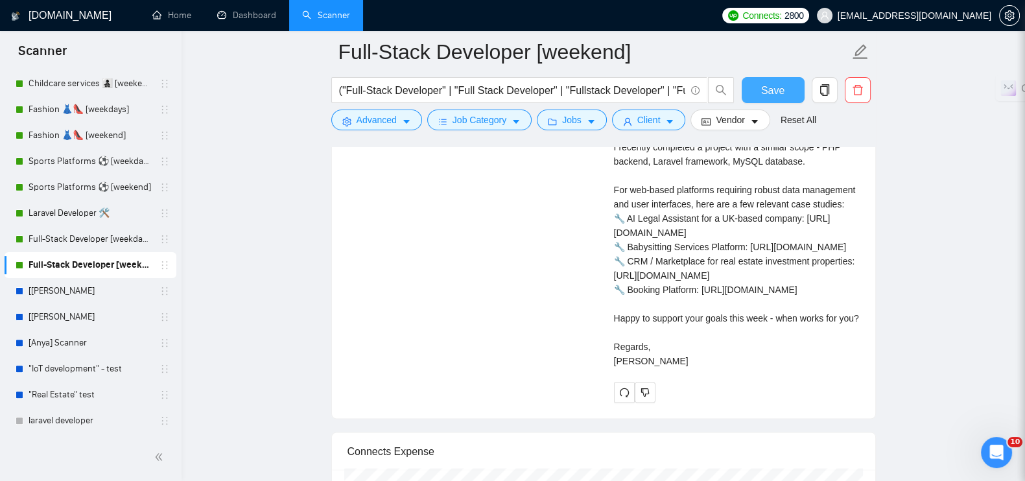
click at [772, 90] on span "Save" at bounding box center [772, 90] width 23 height 16
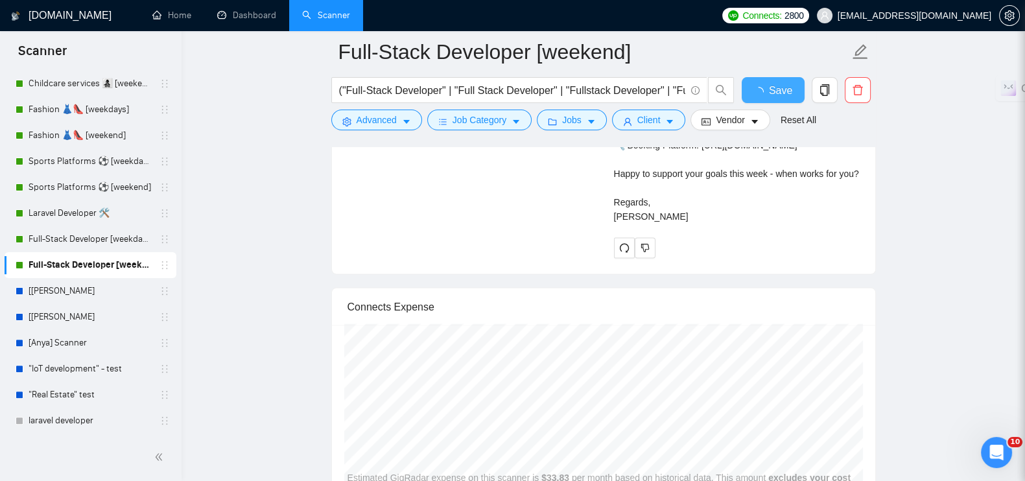
checkbox input "true"
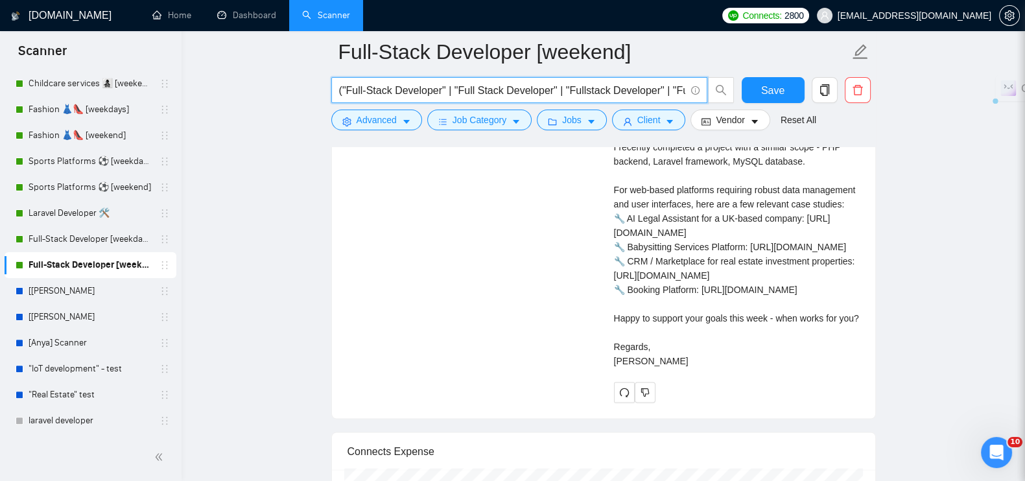
drag, startPoint x: 340, startPoint y: 91, endPoint x: 375, endPoint y: 91, distance: 34.4
click at [375, 91] on input "("Full-Stack Developer" | "Full Stack Developer" | "Fullstack Developer" | "Ful…" at bounding box center [512, 90] width 346 height 16
click at [335, 92] on span "("Full-Stack Developer" | "Full Stack Developer" | "Fullstack Developer" | "Ful…" at bounding box center [519, 90] width 376 height 26
click at [331, 91] on span "("Full-Stack Developer" | "Full Stack Developer" | "Fullstack Developer" | "Ful…" at bounding box center [519, 90] width 376 height 26
click at [332, 90] on span "("Full-Stack Developer" | "Full Stack Developer" | "Fullstack Developer" | "Ful…" at bounding box center [519, 90] width 376 height 26
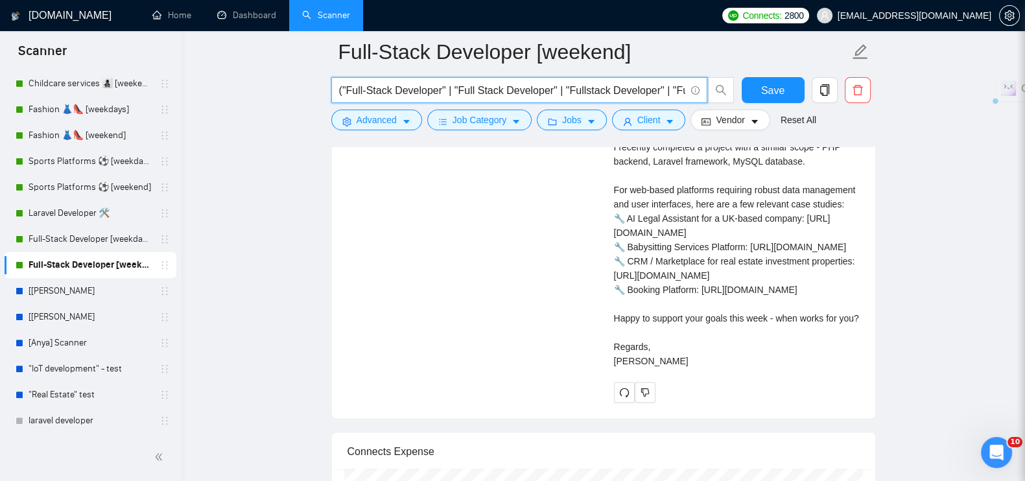
click at [433, 95] on input "("Full-Stack Developer" | "Full Stack Developer" | "Fullstack Developer" | "Ful…" at bounding box center [512, 90] width 346 height 16
click at [600, 91] on input "("Full-Stack Developer" | "Full Stack Developer" | "Fullstack Developer" | "Ful…" at bounding box center [512, 90] width 346 height 16
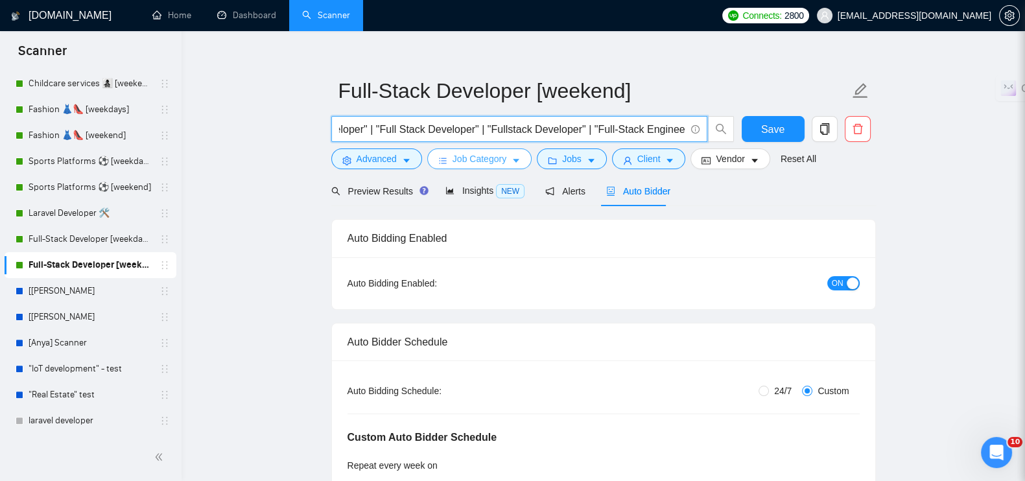
scroll to position [0, 0]
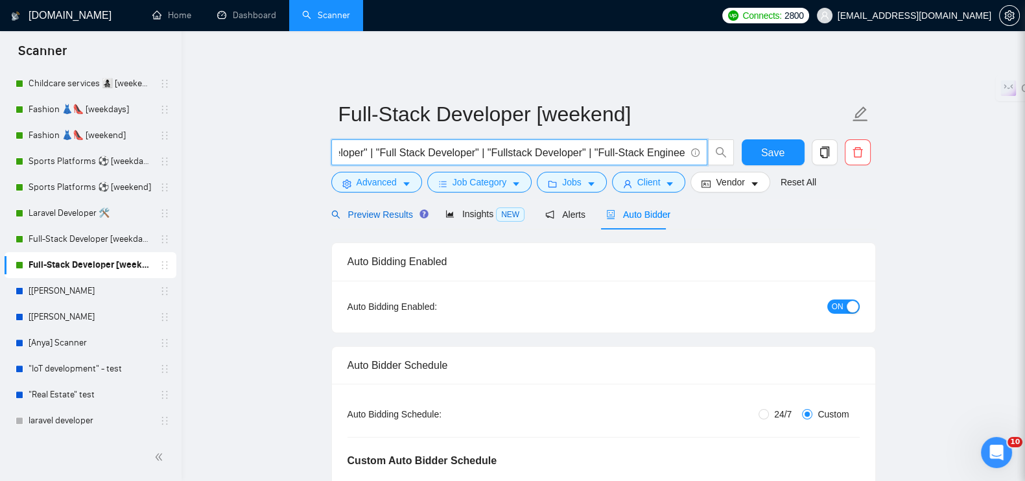
click at [372, 209] on span "Preview Results" at bounding box center [377, 214] width 93 height 10
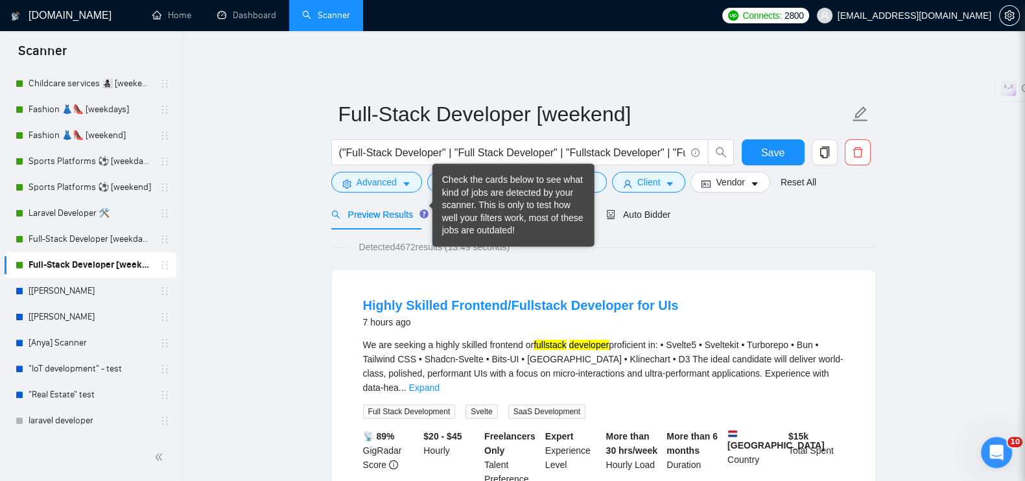
click at [475, 199] on div "Check the cards below to see what kind of jobs are detected by your scanner. Th…" at bounding box center [513, 206] width 143 height 64
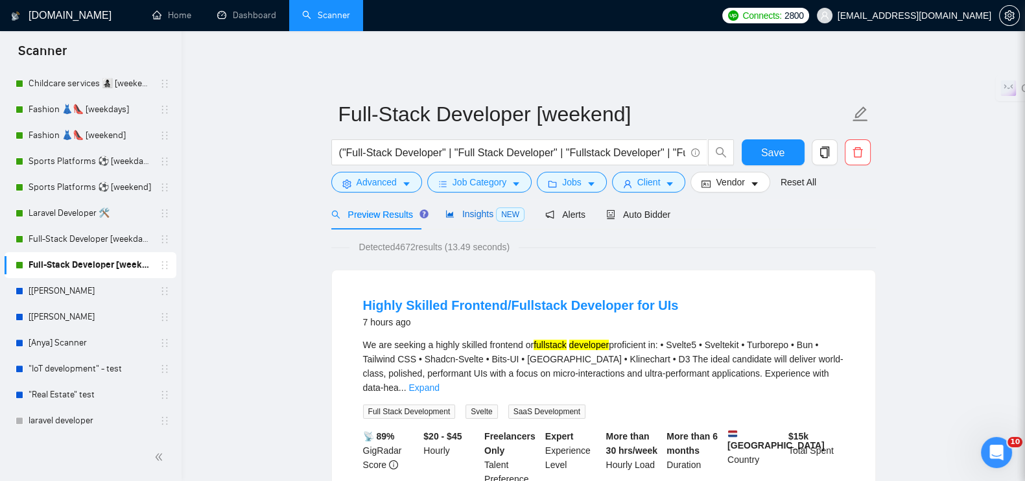
click at [473, 209] on span "Insights NEW" at bounding box center [485, 214] width 79 height 10
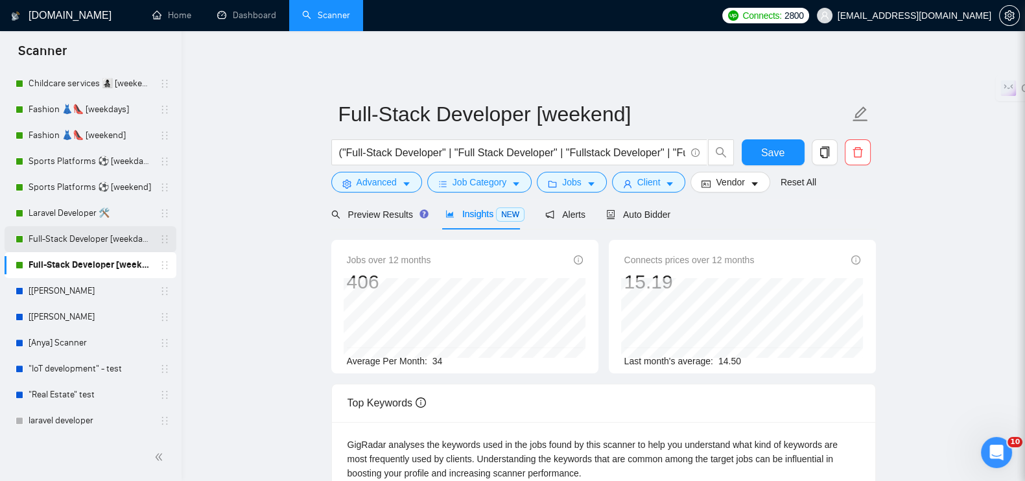
click at [64, 232] on link "Full-Stack Developer [weekdays]" at bounding box center [90, 239] width 123 height 26
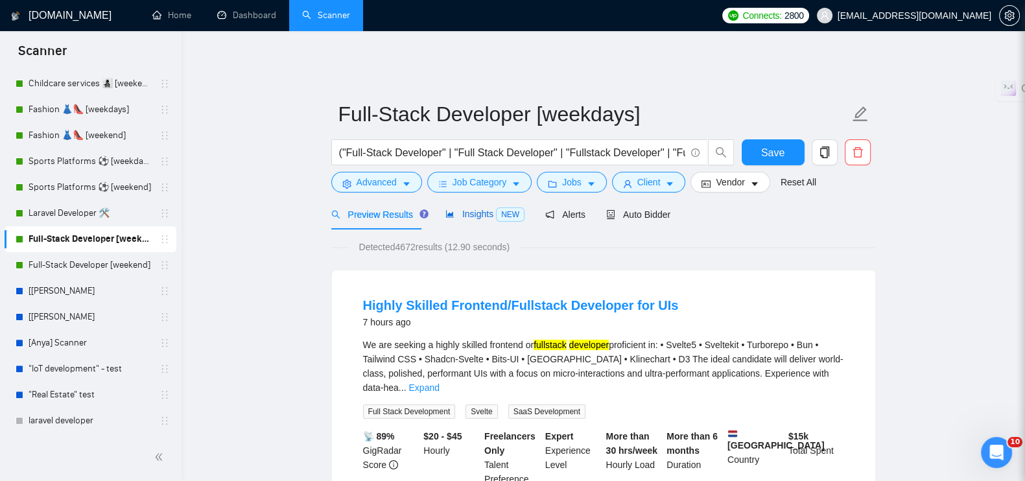
click at [452, 209] on span "Insights NEW" at bounding box center [485, 214] width 79 height 10
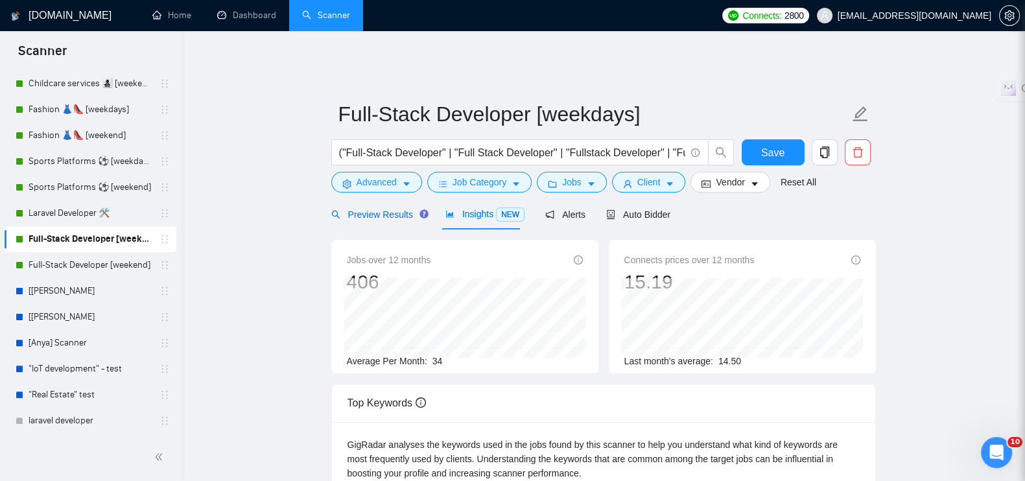
click at [382, 208] on div "Preview Results" at bounding box center [377, 215] width 93 height 14
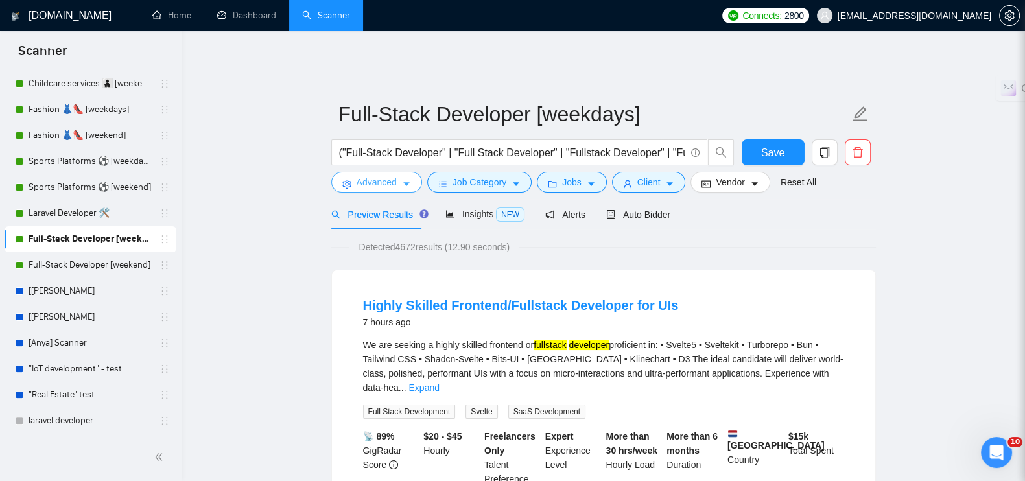
click at [377, 175] on span "Advanced" at bounding box center [377, 182] width 40 height 14
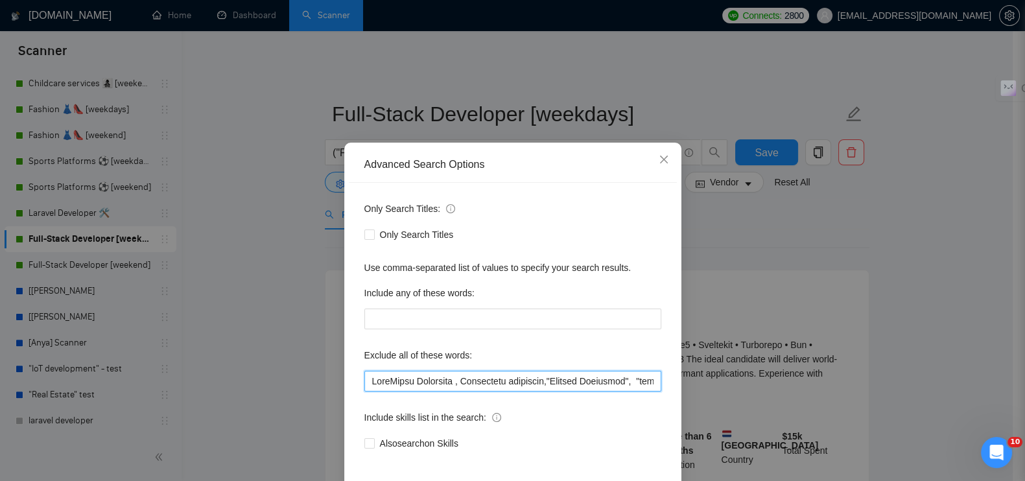
click at [383, 379] on input "text" at bounding box center [512, 381] width 297 height 21
paste input ""Virtual Assistant", "sales management", "account management", "listing optimiz…"
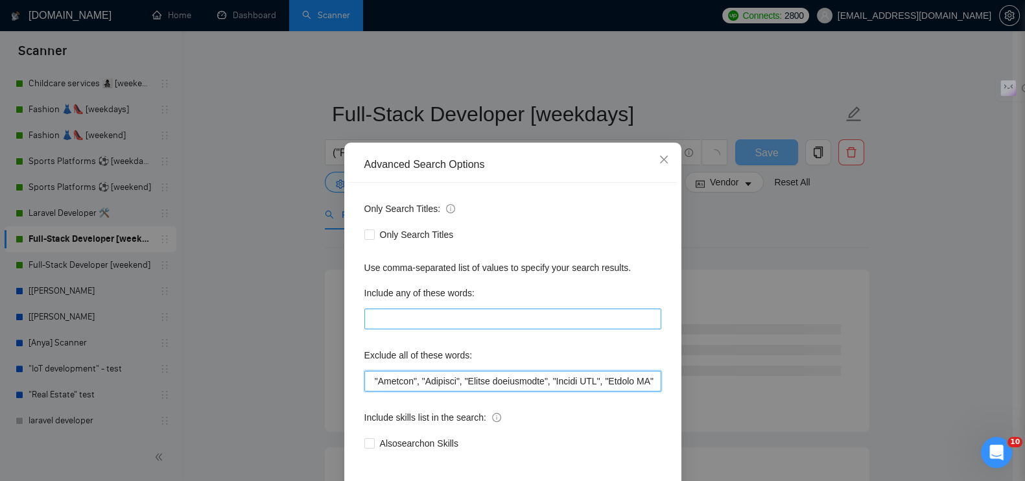
scroll to position [58, 0]
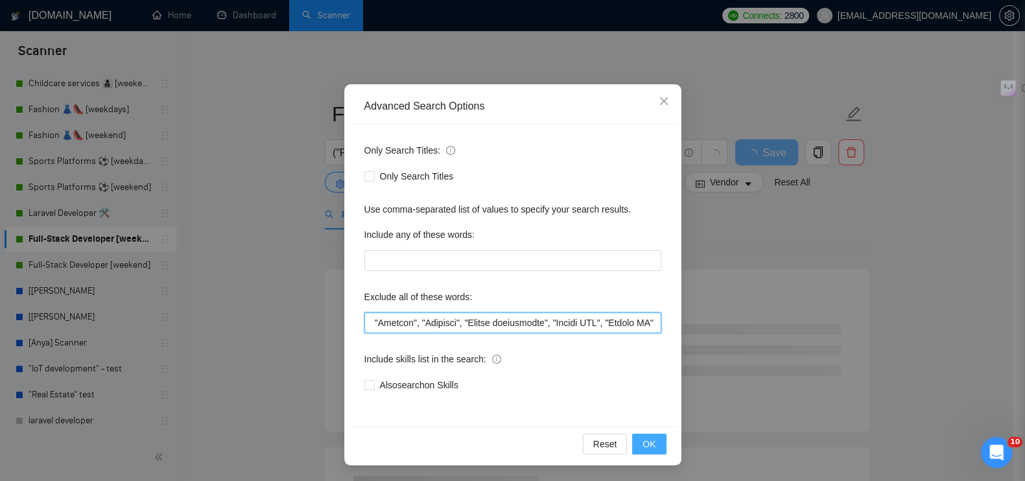
type input ""Virtual Assistant", "sales management", "account management", "listing optimiz…"
click at [655, 446] on button "OK" at bounding box center [649, 444] width 34 height 21
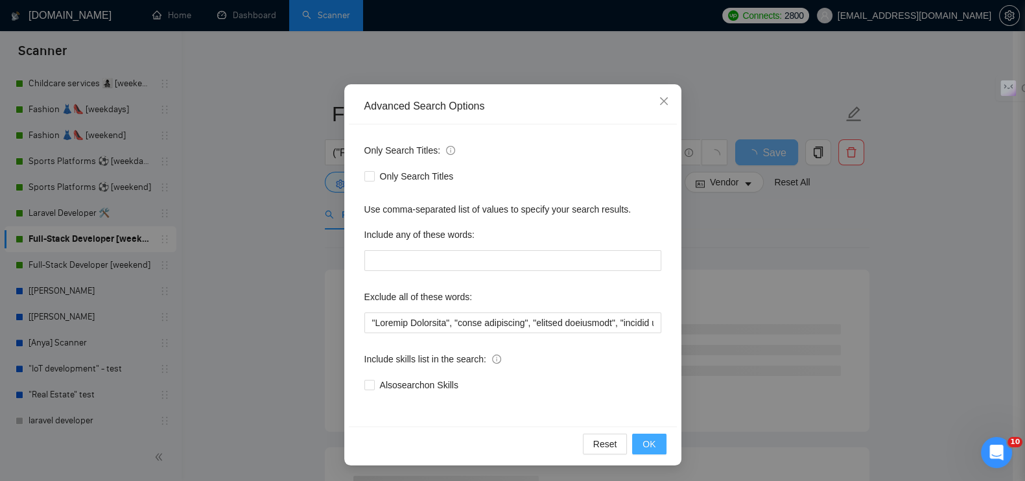
scroll to position [0, 0]
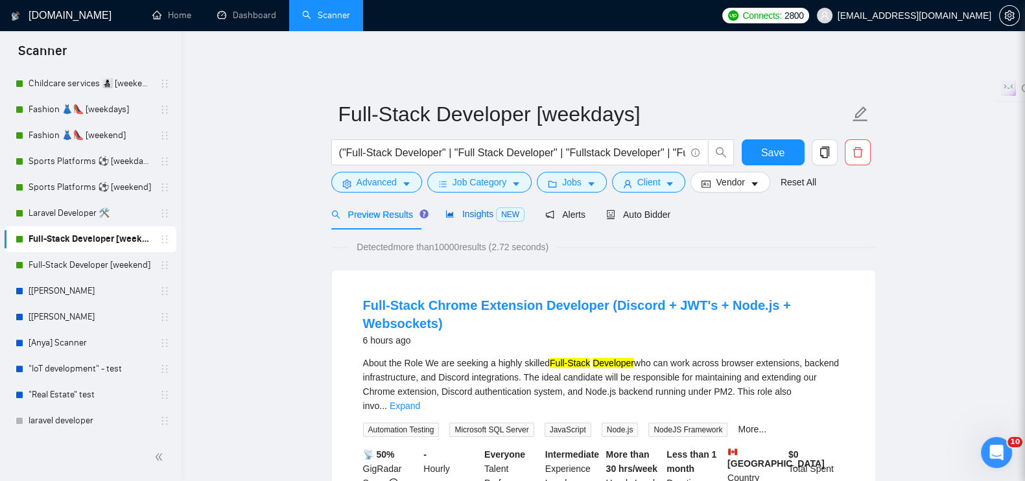
click at [466, 209] on span "Insights NEW" at bounding box center [485, 214] width 79 height 10
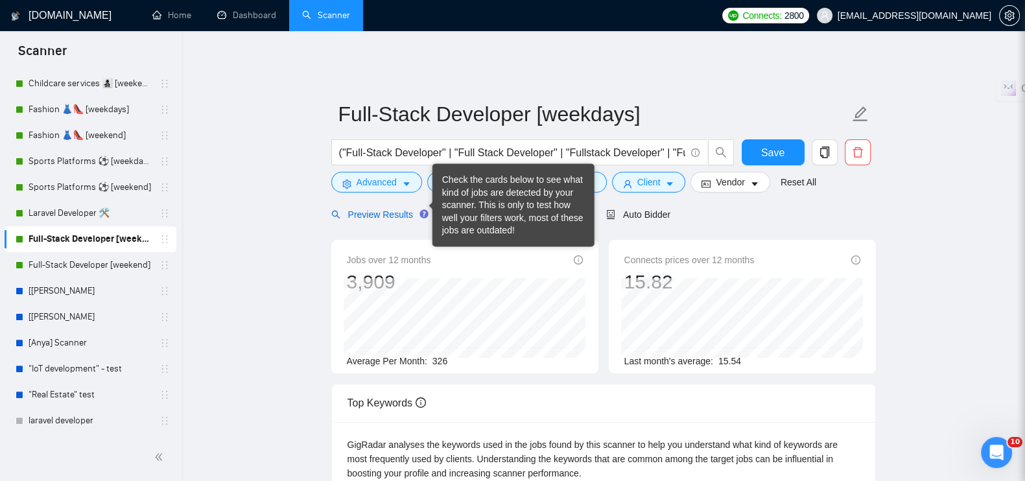
click at [394, 209] on span "Preview Results" at bounding box center [377, 214] width 93 height 10
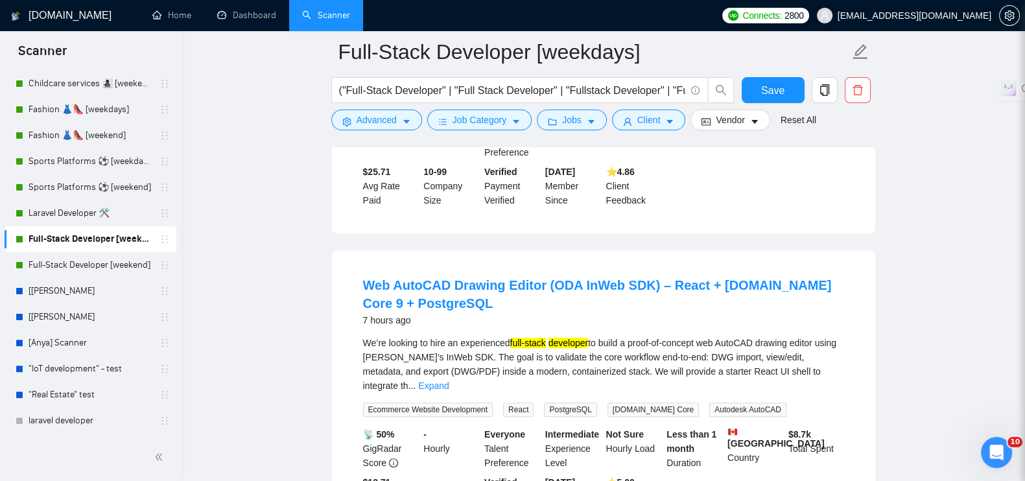
scroll to position [405, 0]
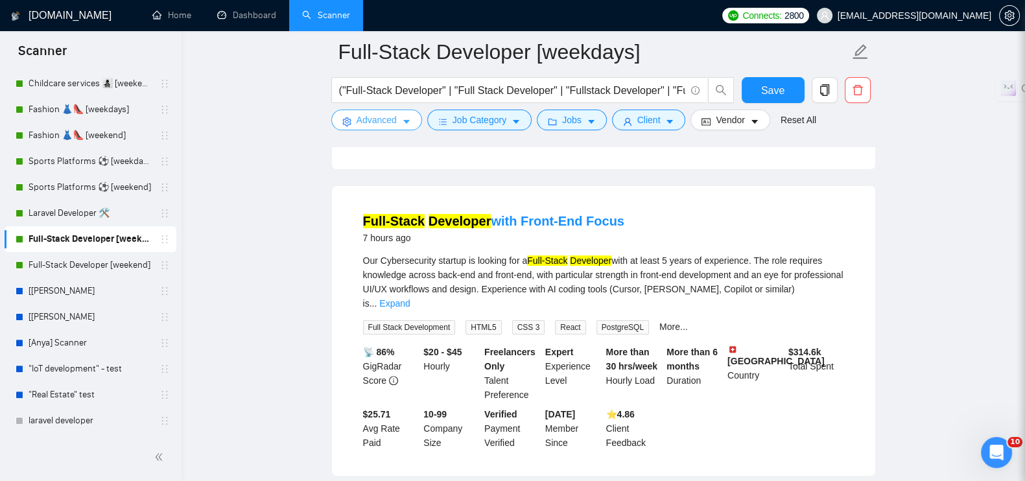
click at [402, 125] on icon "caret-down" at bounding box center [406, 121] width 9 height 9
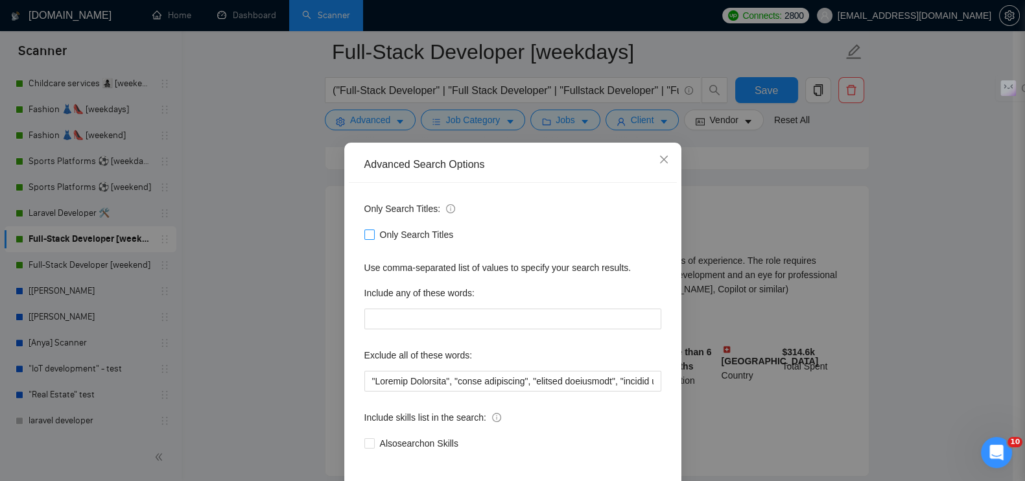
click at [386, 241] on span "Only Search Titles" at bounding box center [417, 235] width 84 height 14
click at [374, 239] on input "Only Search Titles" at bounding box center [368, 234] width 9 height 9
checkbox input "true"
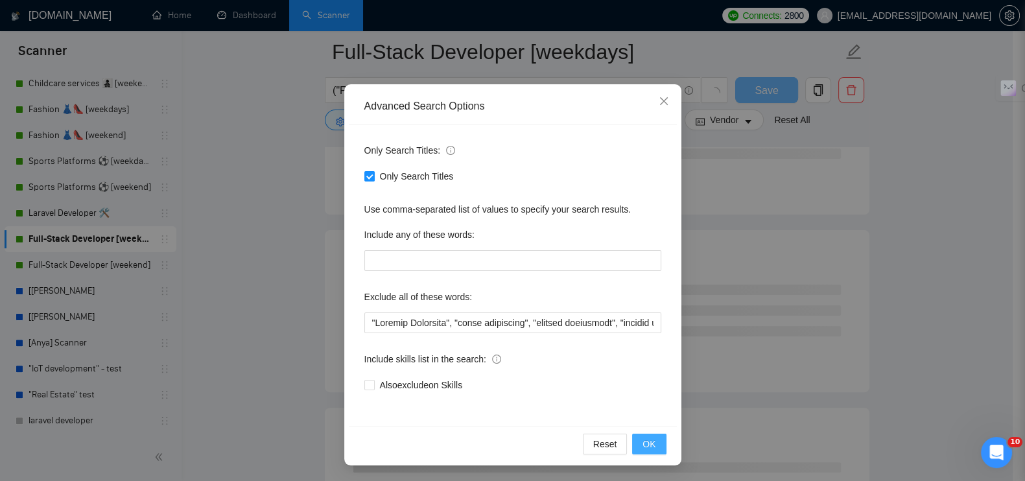
click at [643, 444] on span "OK" at bounding box center [649, 444] width 13 height 14
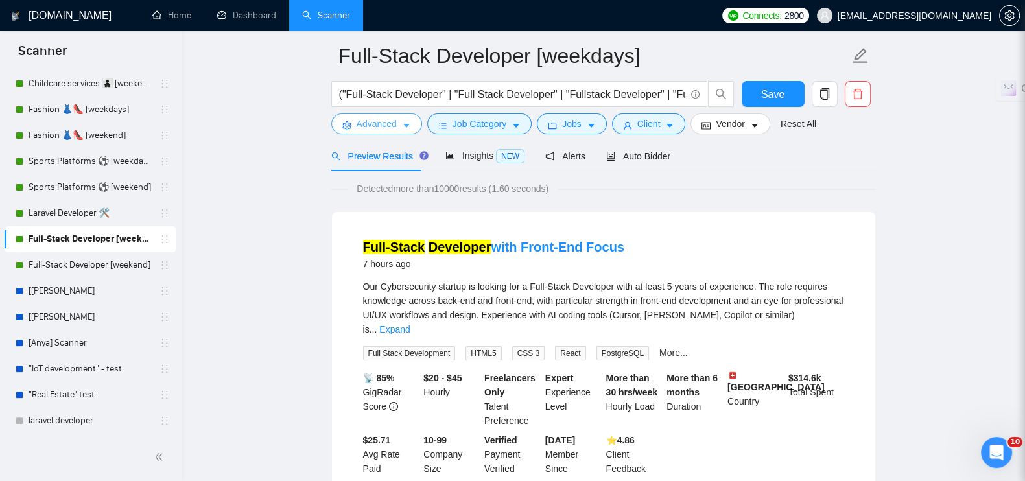
scroll to position [0, 0]
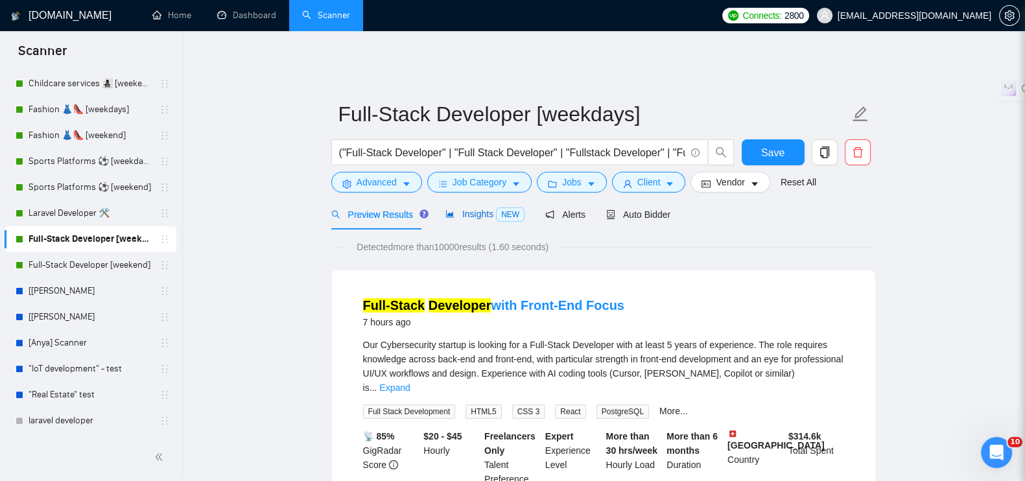
click at [467, 209] on span "Insights NEW" at bounding box center [485, 214] width 79 height 10
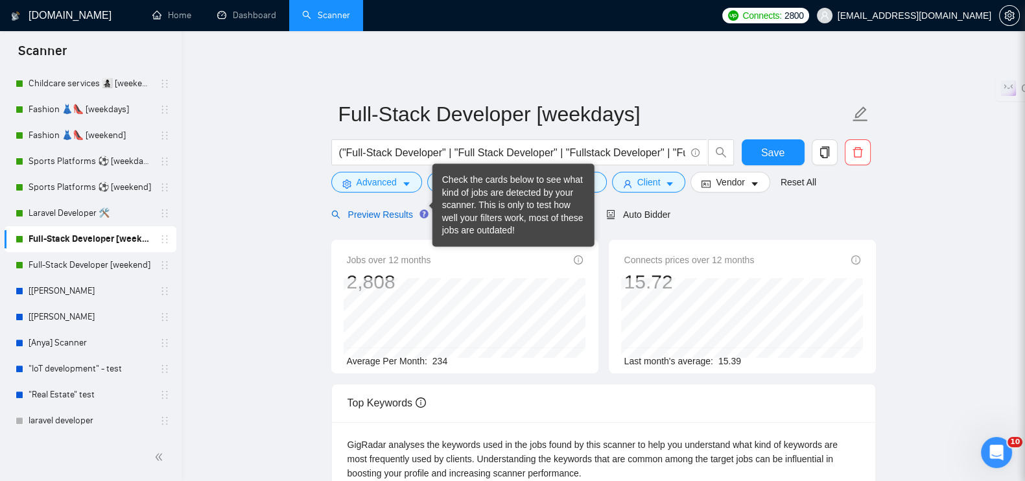
click at [396, 209] on span "Preview Results" at bounding box center [377, 214] width 93 height 10
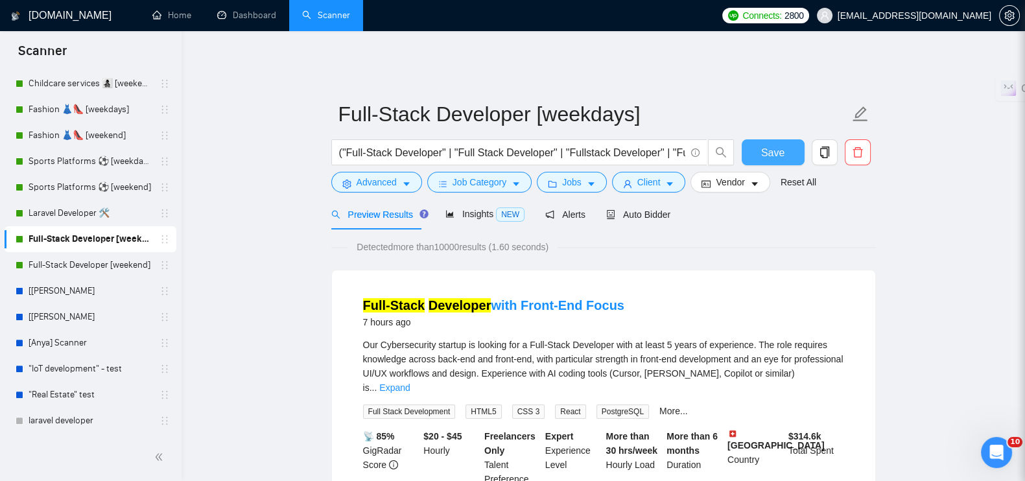
click at [764, 145] on span "Save" at bounding box center [772, 153] width 23 height 16
click at [97, 267] on link "Full-Stack Developer [weekend]" at bounding box center [90, 265] width 123 height 26
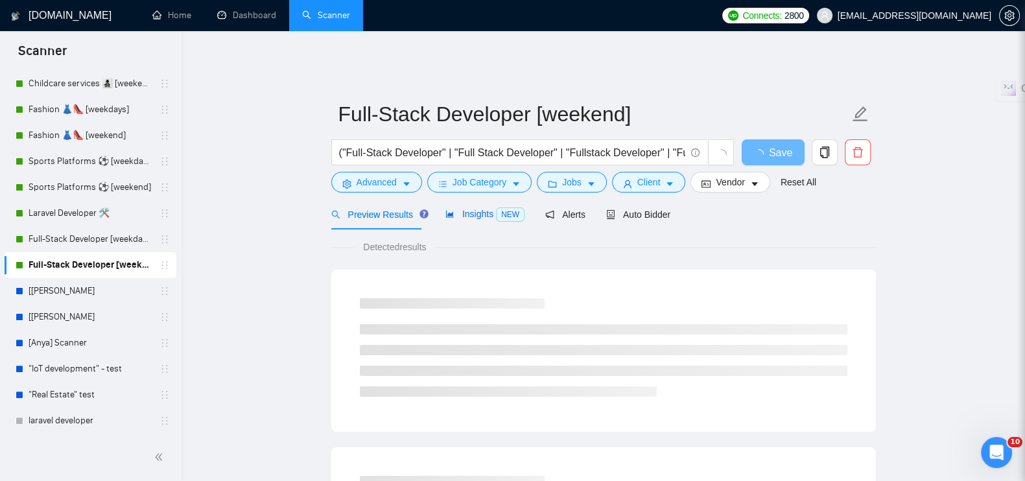
click at [473, 209] on span "Insights NEW" at bounding box center [485, 214] width 79 height 10
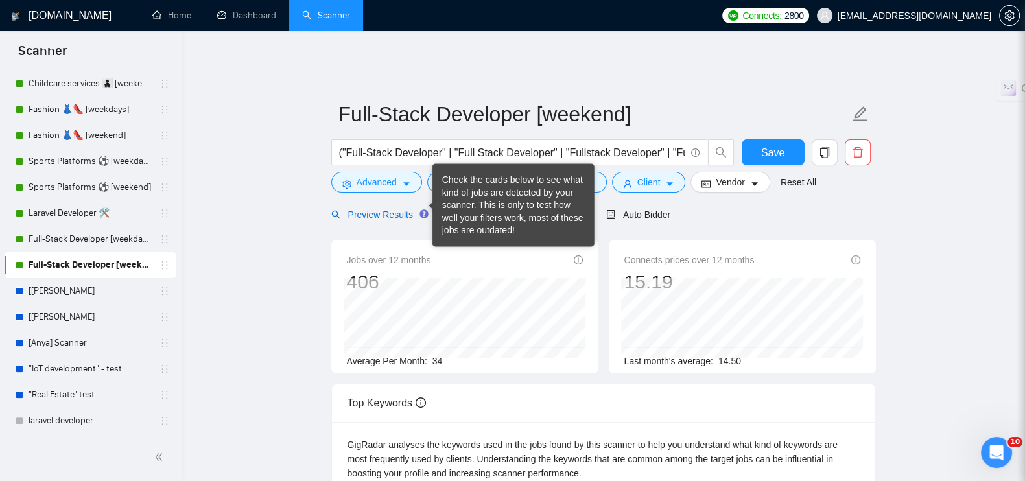
click at [386, 209] on span "Preview Results" at bounding box center [377, 214] width 93 height 10
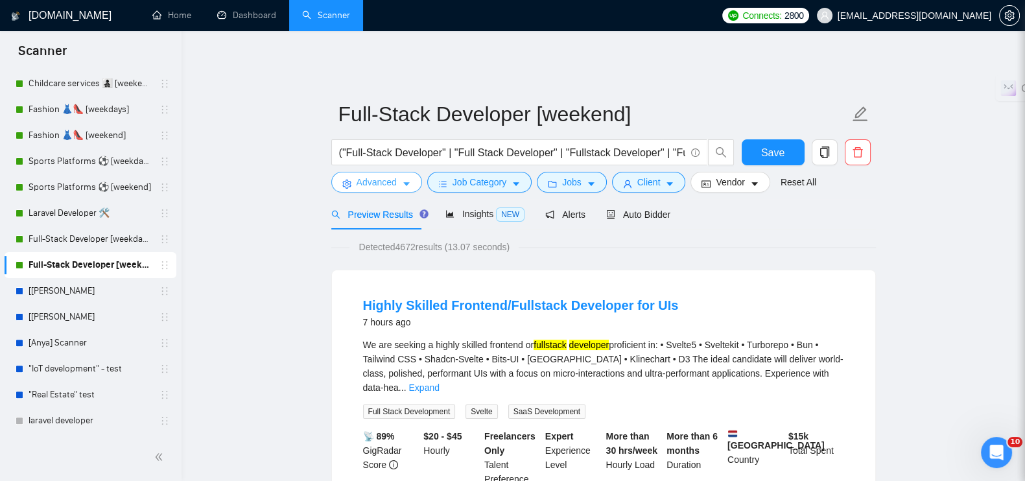
click at [373, 176] on span "Advanced" at bounding box center [377, 182] width 40 height 14
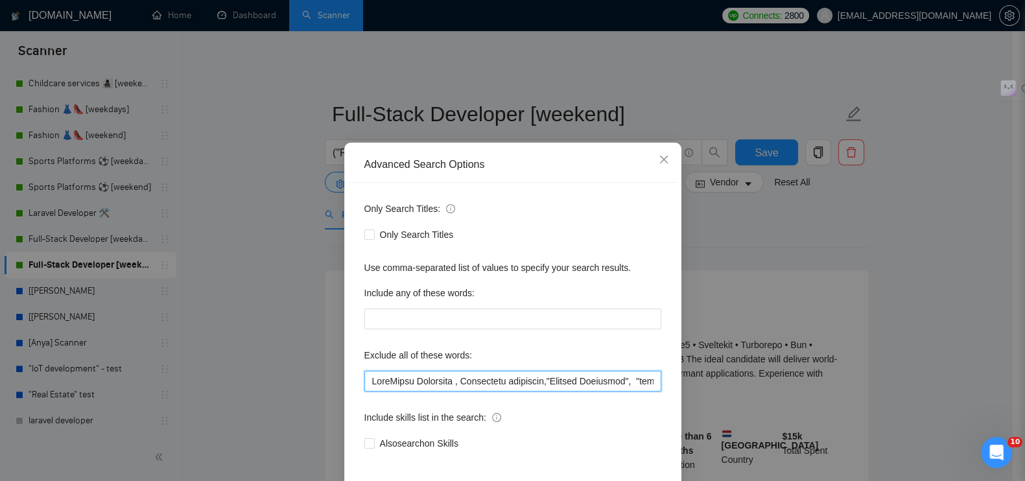
click at [392, 380] on input "text" at bounding box center [512, 381] width 297 height 21
paste input ""Virtual Assistant", "sales management", "account management", "listing optimiz…"
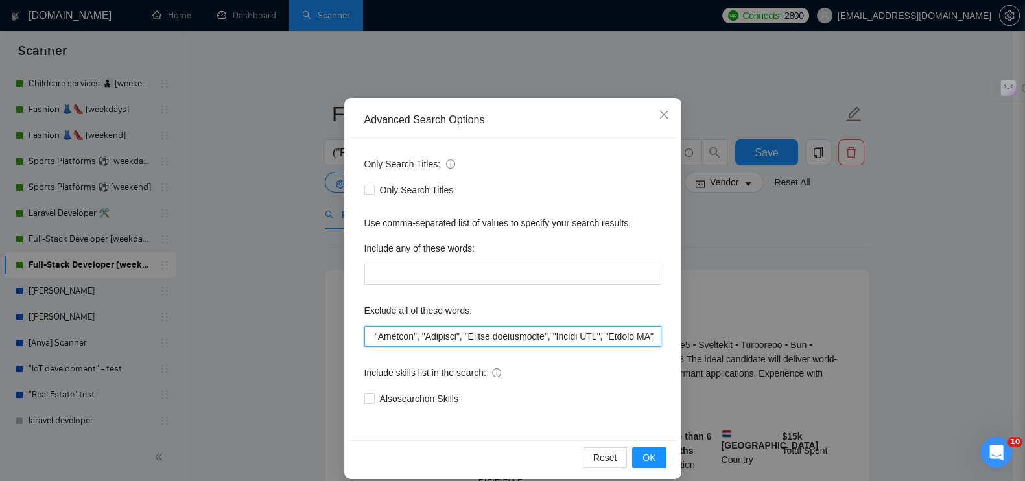
scroll to position [58, 0]
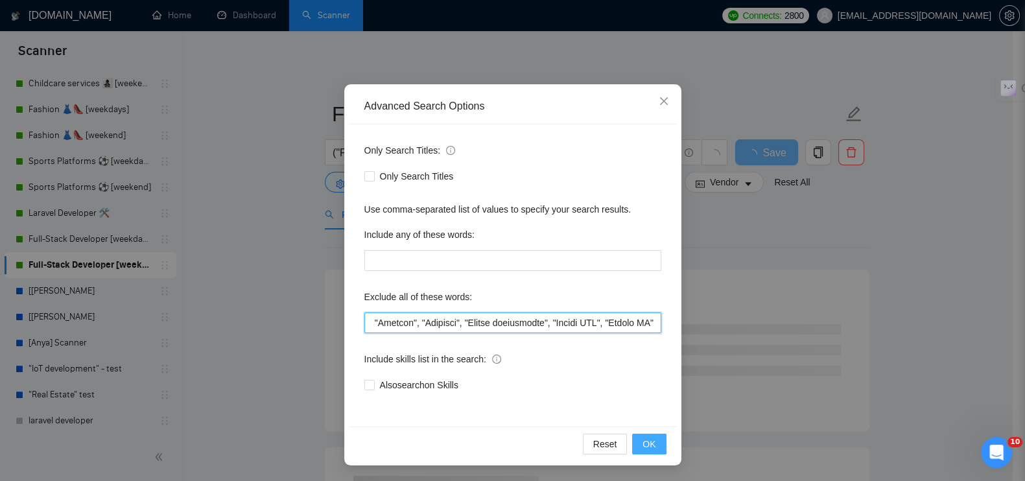
type input ""Virtual Assistant", "sales management", "account management", "listing optimiz…"
click at [643, 442] on span "OK" at bounding box center [649, 444] width 13 height 14
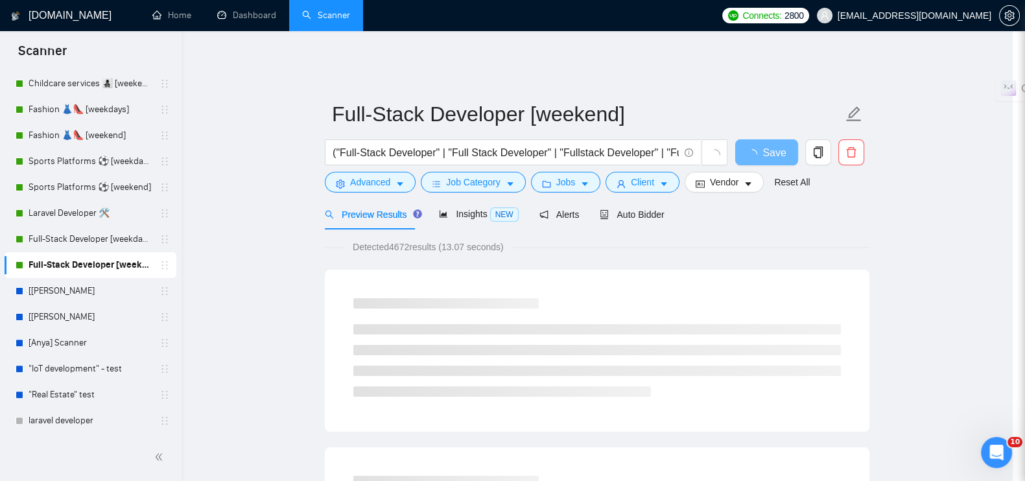
scroll to position [0, 0]
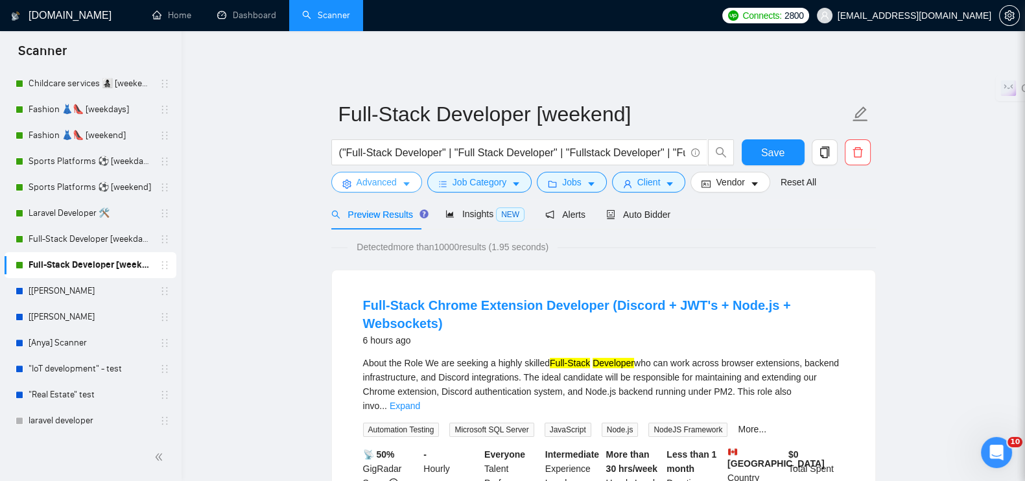
click at [389, 175] on span "Advanced" at bounding box center [377, 182] width 40 height 14
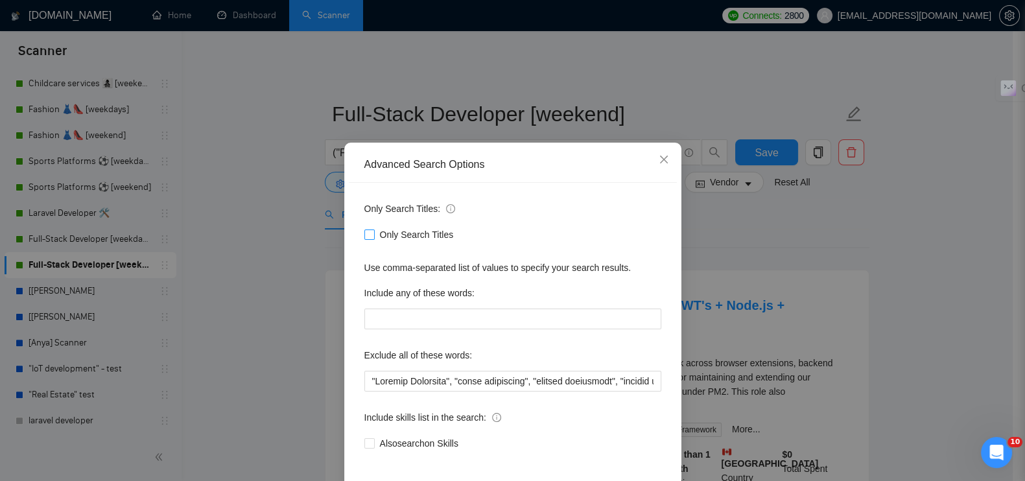
click at [388, 237] on span "Only Search Titles" at bounding box center [417, 235] width 84 height 14
click at [374, 237] on input "Only Search Titles" at bounding box center [368, 234] width 9 height 9
checkbox input "true"
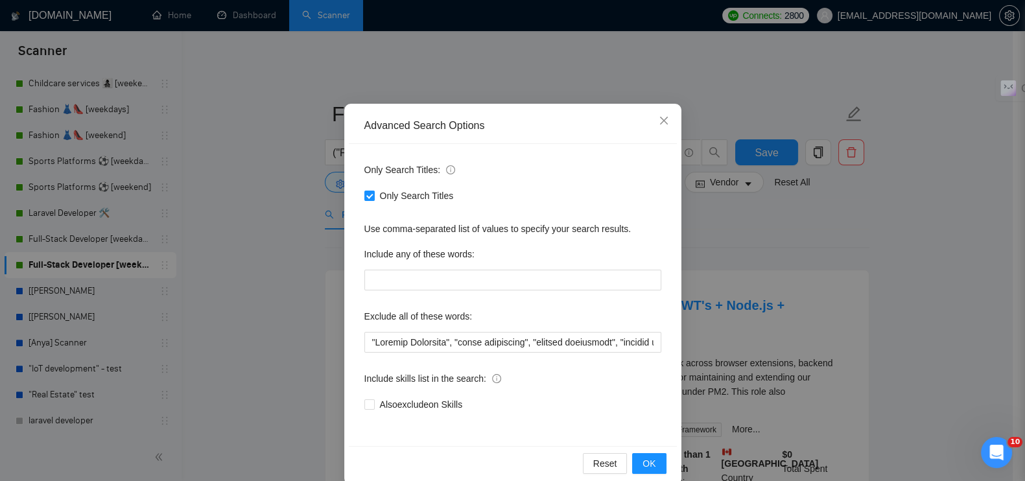
scroll to position [58, 0]
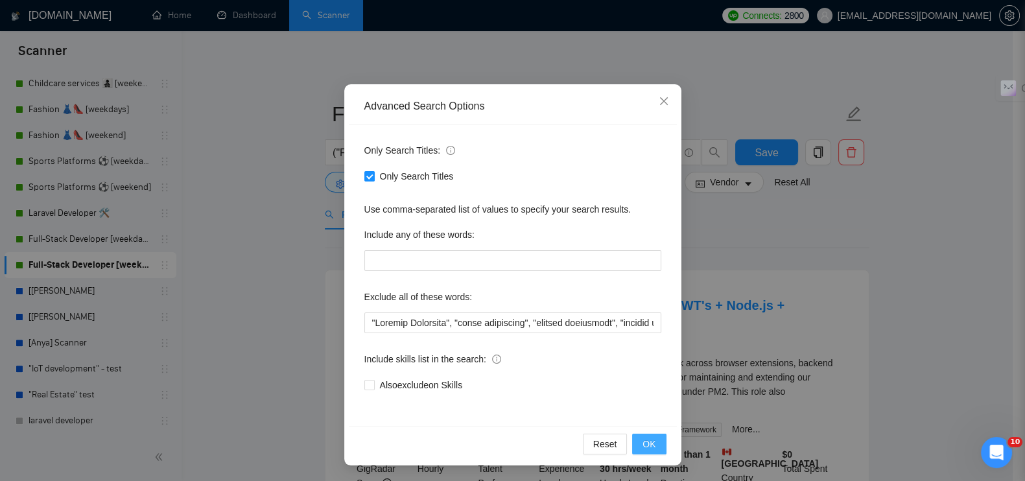
click at [643, 444] on span "OK" at bounding box center [649, 444] width 13 height 14
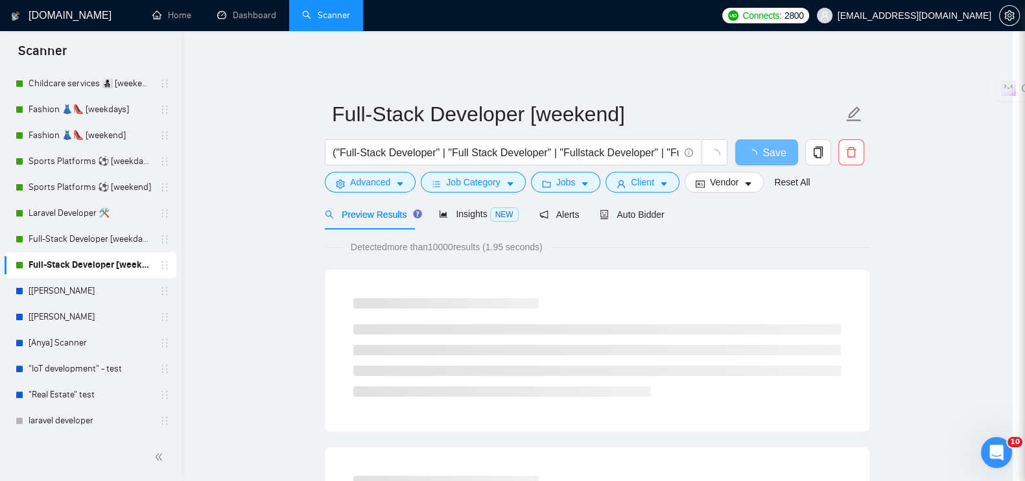
scroll to position [0, 0]
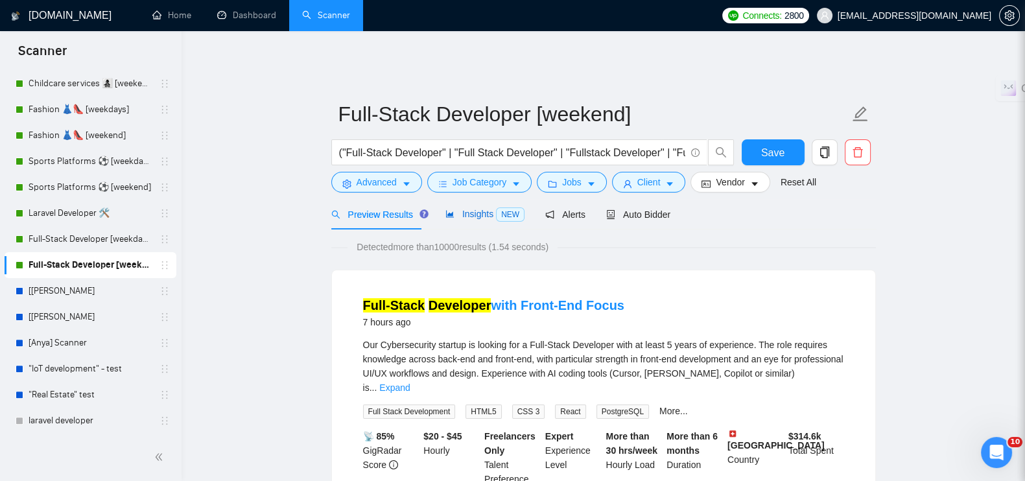
click at [470, 209] on span "Insights NEW" at bounding box center [485, 214] width 79 height 10
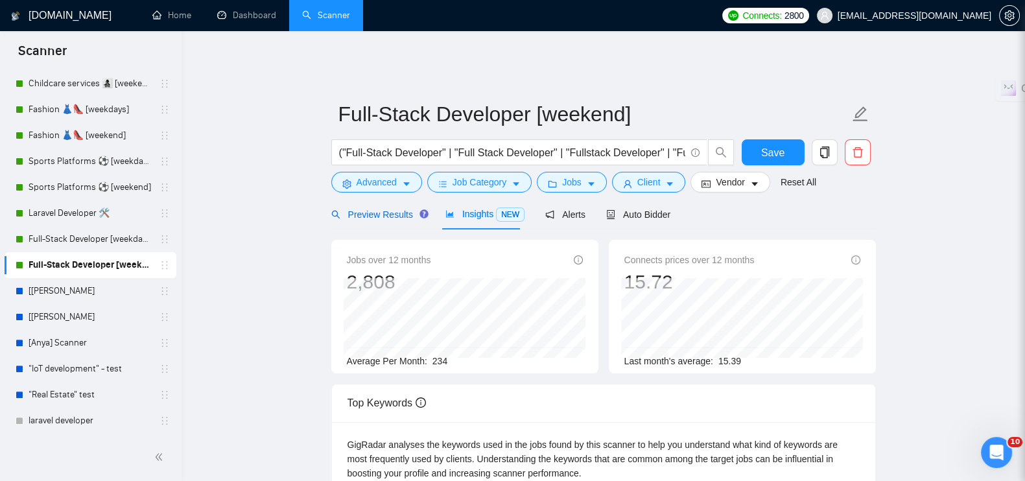
click at [363, 209] on span "Preview Results" at bounding box center [377, 214] width 93 height 10
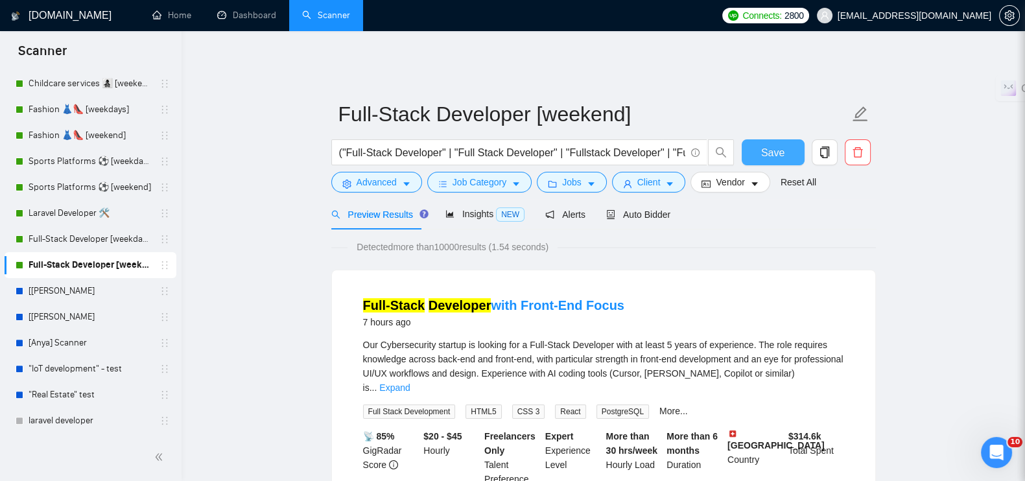
click at [778, 145] on span "Save" at bounding box center [772, 153] width 23 height 16
click at [109, 242] on link "Full-Stack Developer [weekdays]" at bounding box center [90, 239] width 123 height 26
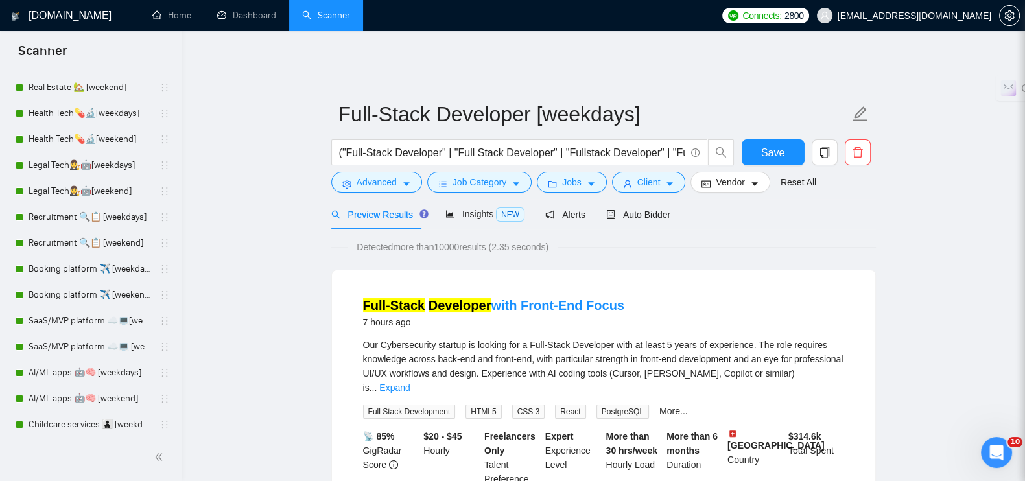
scroll to position [161, 0]
click at [64, 290] on link "SaaS/MVP platform ☁️💻[weekdays]" at bounding box center [90, 296] width 123 height 26
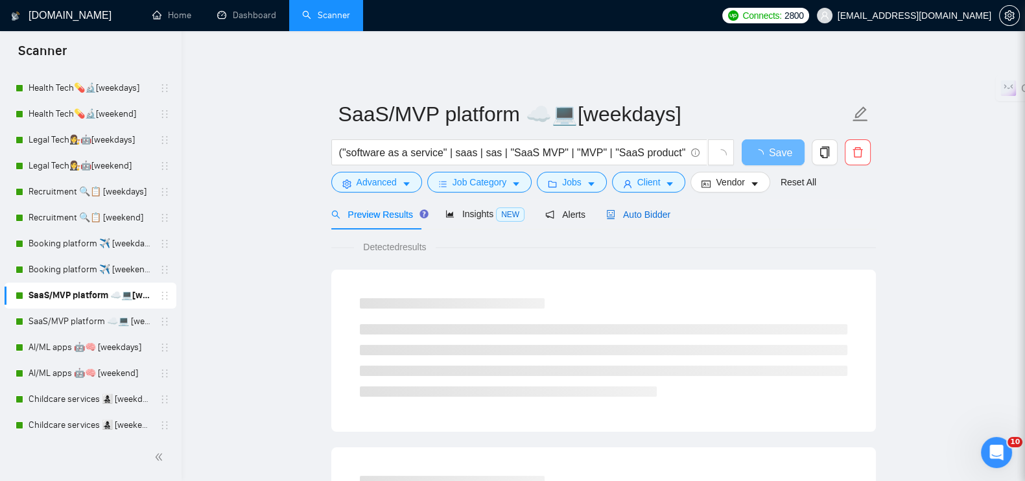
click at [645, 209] on span "Auto Bidder" at bounding box center [638, 214] width 64 height 10
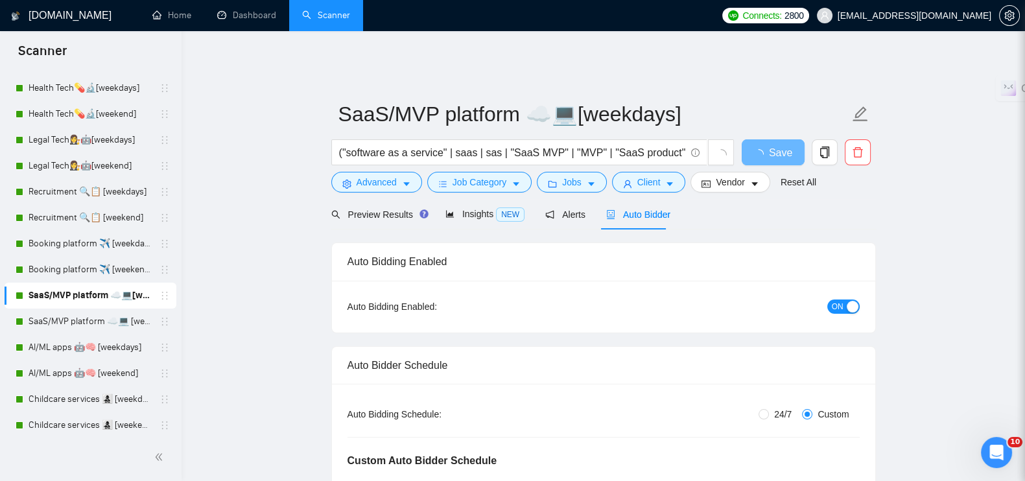
checkbox input "true"
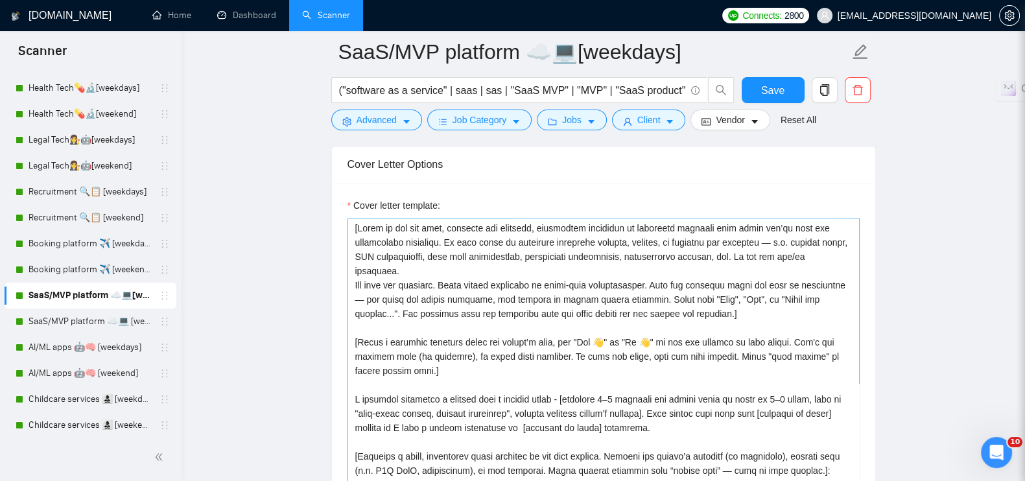
scroll to position [1621, 0]
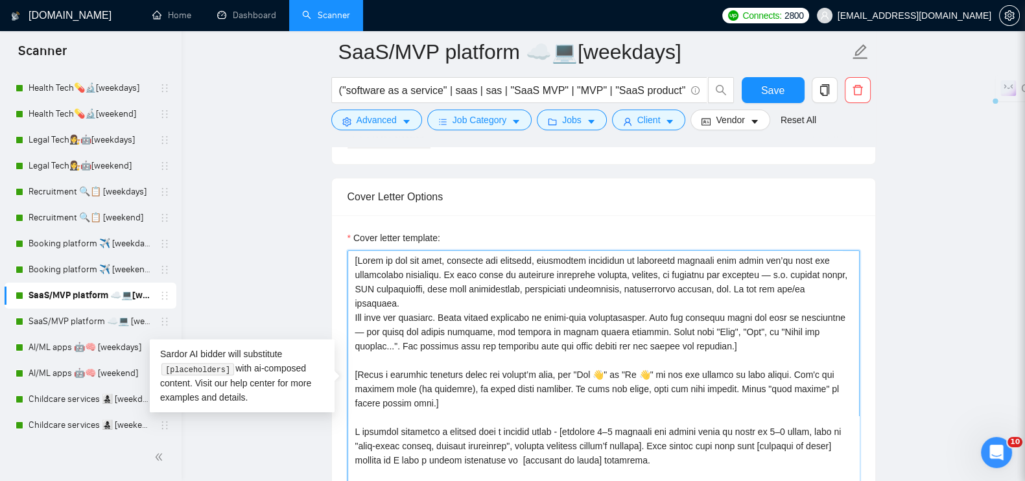
drag, startPoint x: 759, startPoint y: 321, endPoint x: 324, endPoint y: 245, distance: 442.4
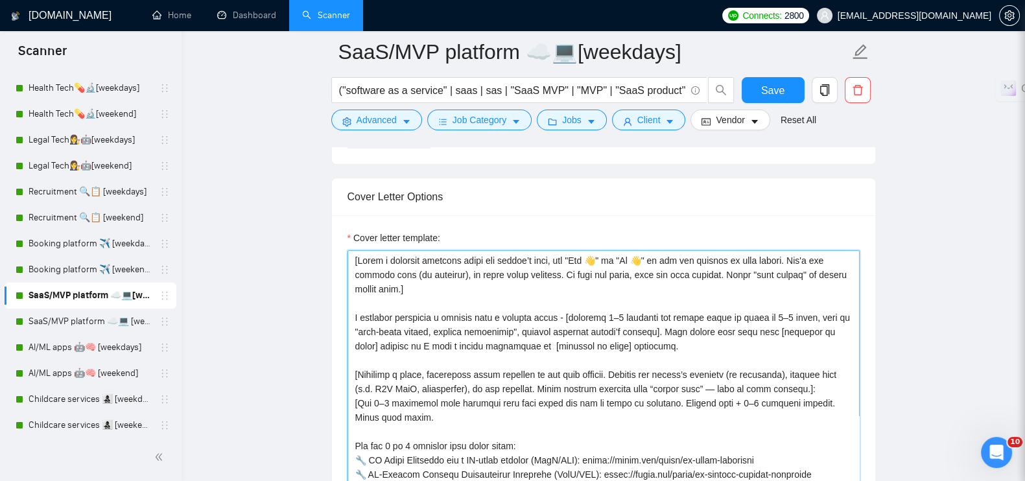
paste textarea "[Based on the job post, generate one specific, thoughtful technical or strategi…"
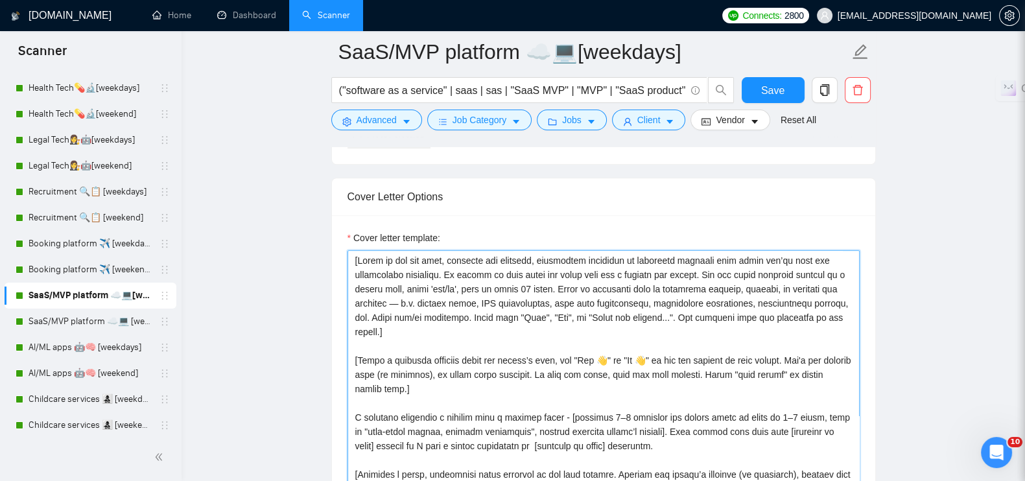
type textarea "[Lorem ip dol sit amet, consecte adi elitsedd, eiusmodtem incididun ut laboreet…"
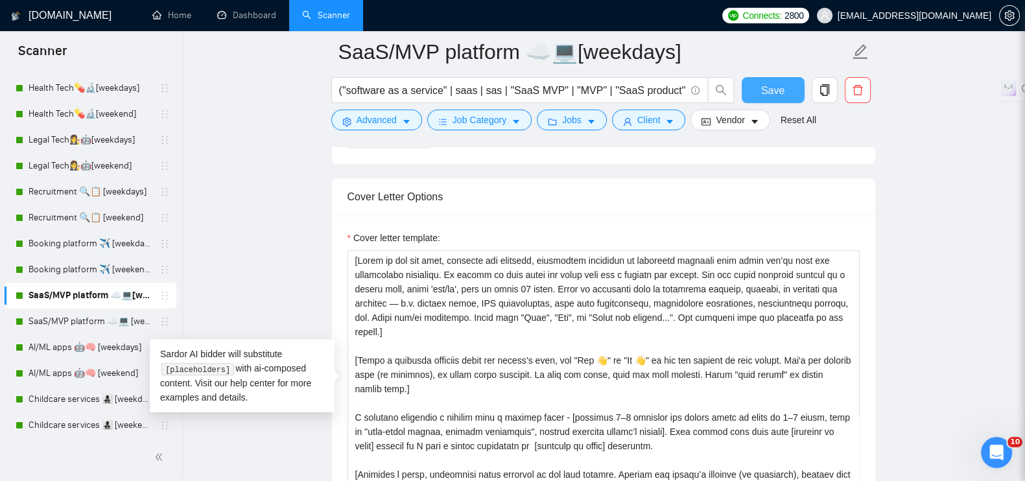
click at [776, 88] on span "Save" at bounding box center [772, 90] width 23 height 16
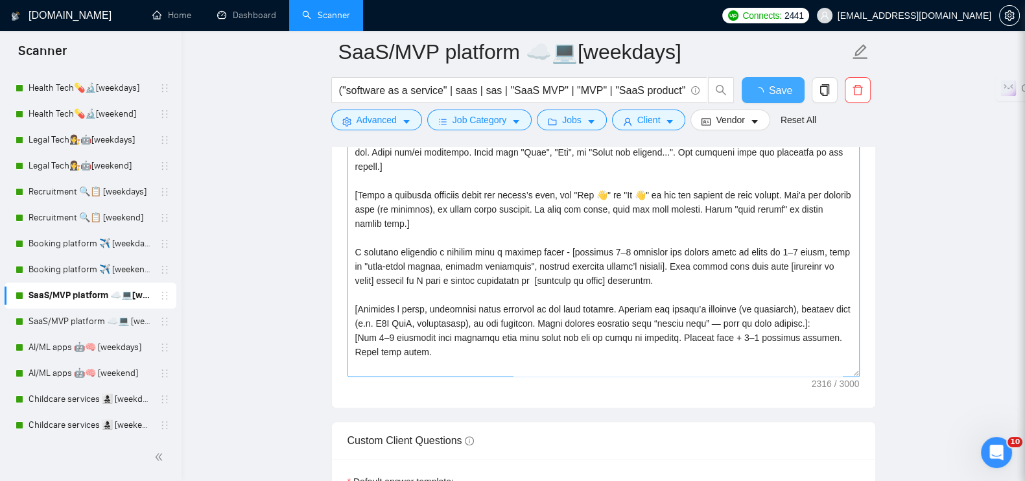
checkbox input "true"
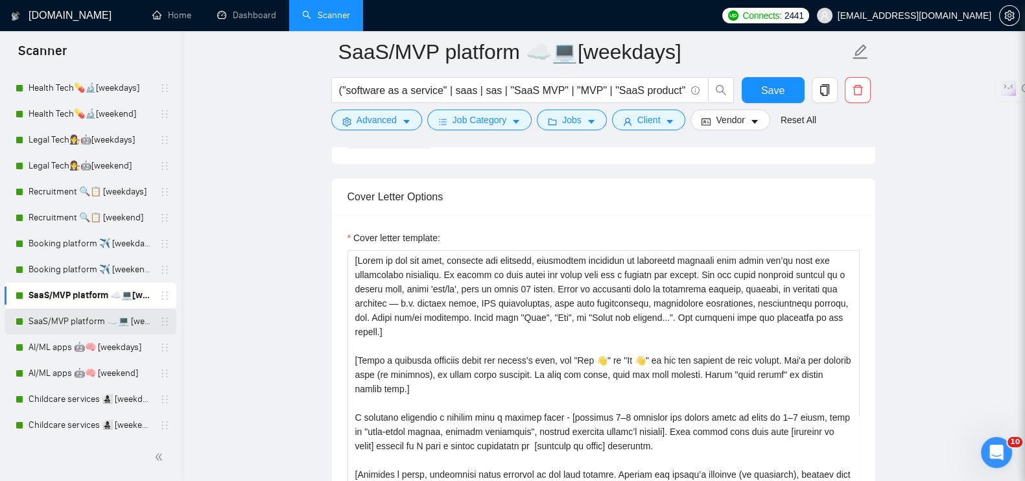
click at [105, 311] on link "SaaS/MVP platform ☁️💻 [weekend]" at bounding box center [90, 322] width 123 height 26
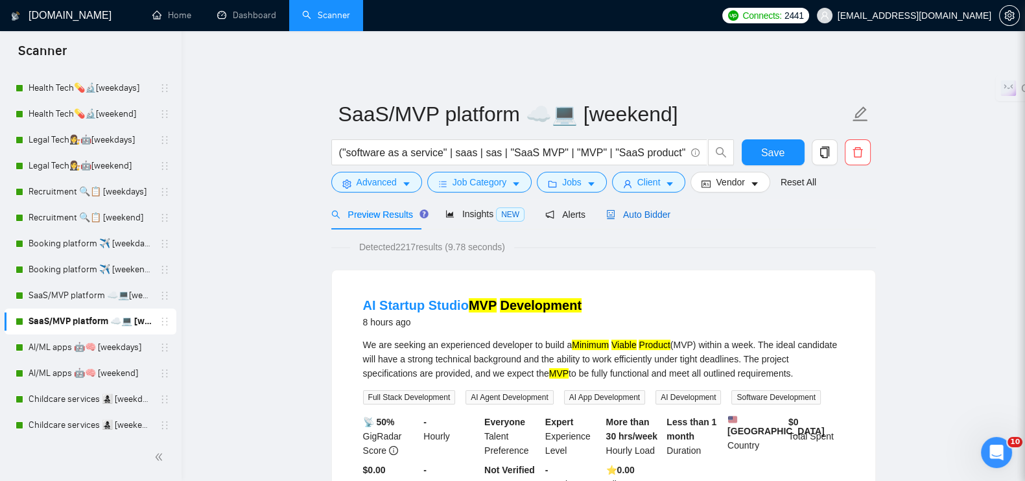
click at [652, 209] on span "Auto Bidder" at bounding box center [638, 214] width 64 height 10
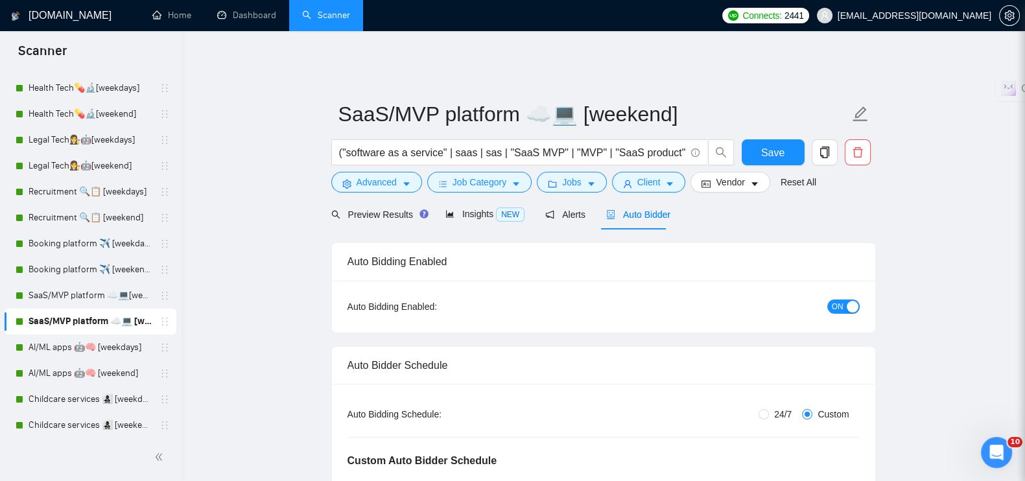
radio input "false"
radio input "true"
checkbox input "true"
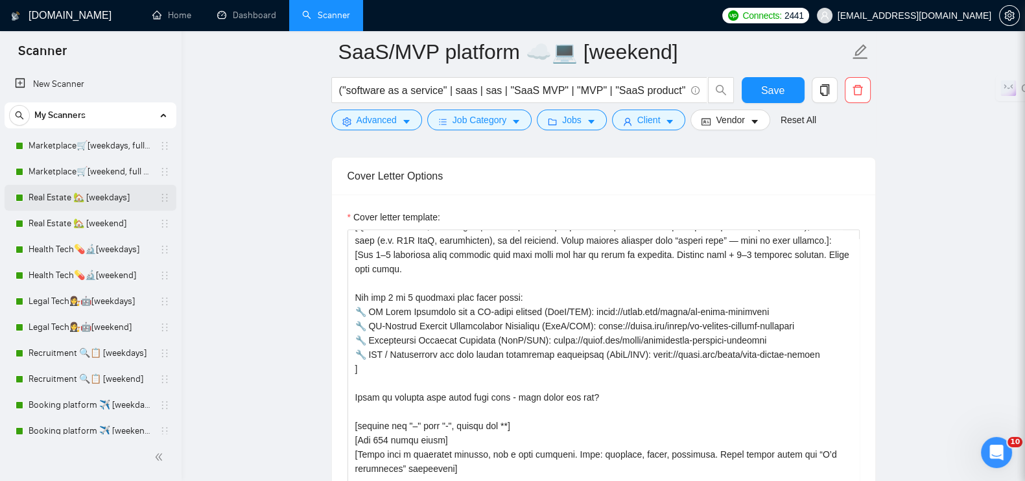
click at [73, 193] on link "Real Estate 🏡 [weekdays]" at bounding box center [90, 198] width 123 height 26
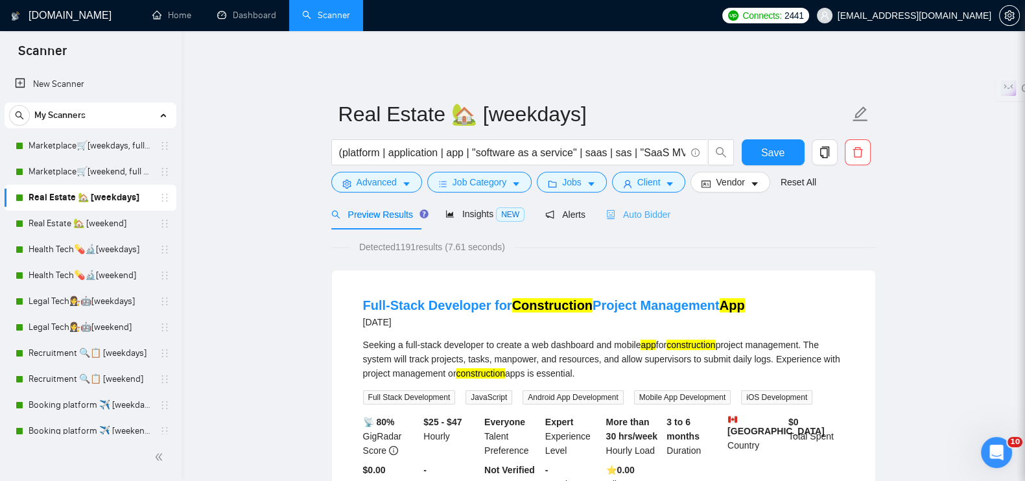
click at [629, 199] on div "Auto Bidder" at bounding box center [638, 214] width 64 height 30
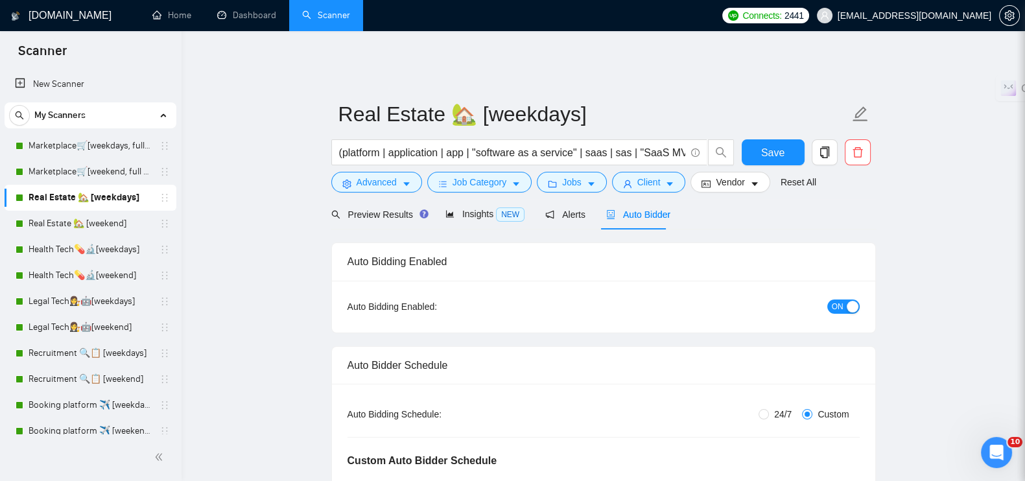
radio input "false"
radio input "true"
checkbox input "true"
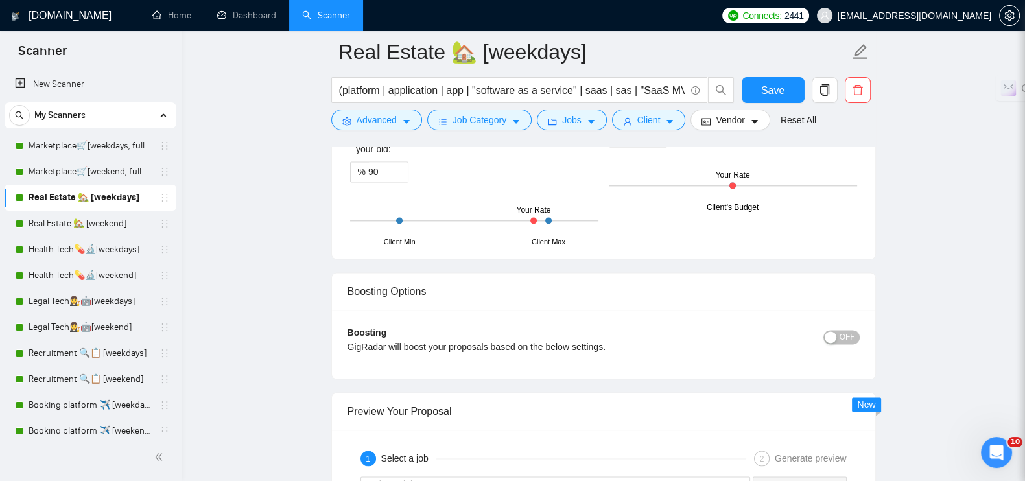
scroll to position [2593, 0]
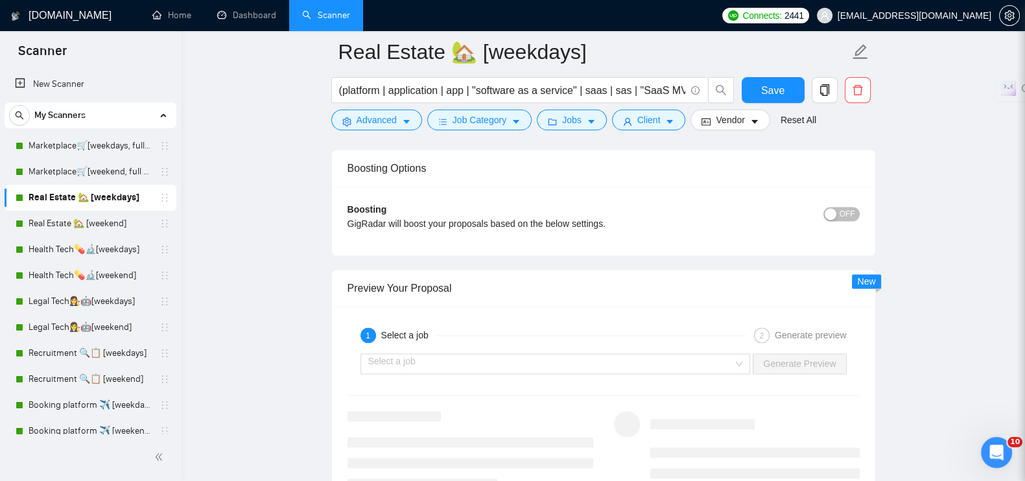
click at [457, 354] on input "search" at bounding box center [551, 363] width 366 height 19
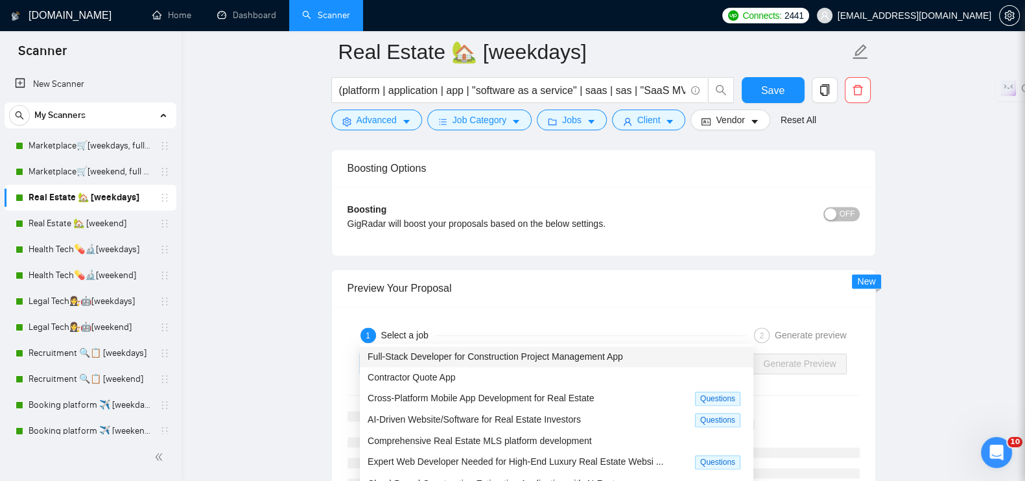
click at [452, 351] on span "Full-Stack Developer for Construction Project Management App" at bounding box center [496, 356] width 256 height 10
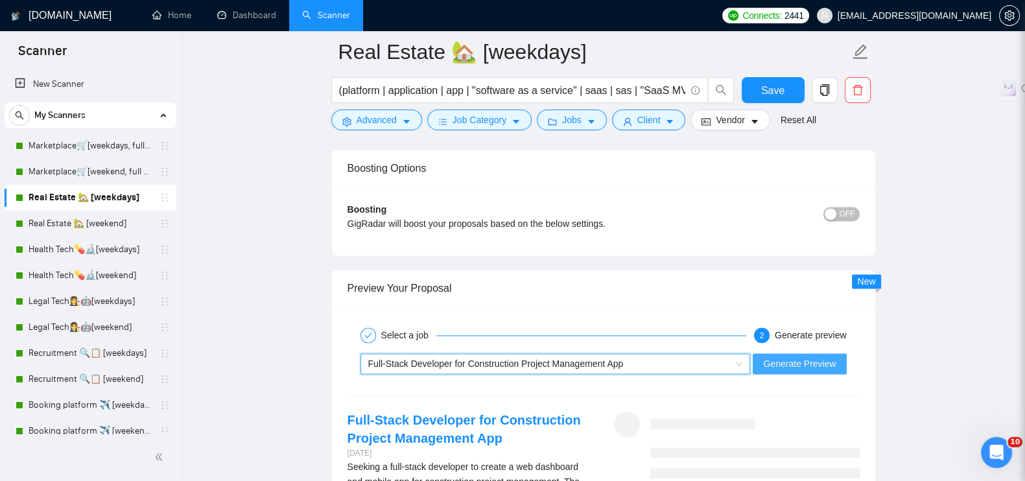
click at [789, 357] on span "Generate Preview" at bounding box center [799, 364] width 73 height 14
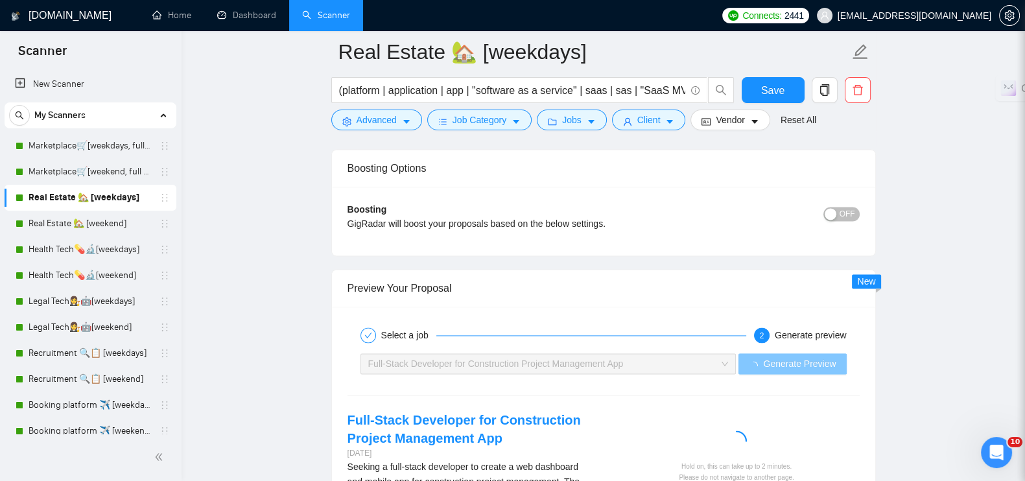
scroll to position [2756, 0]
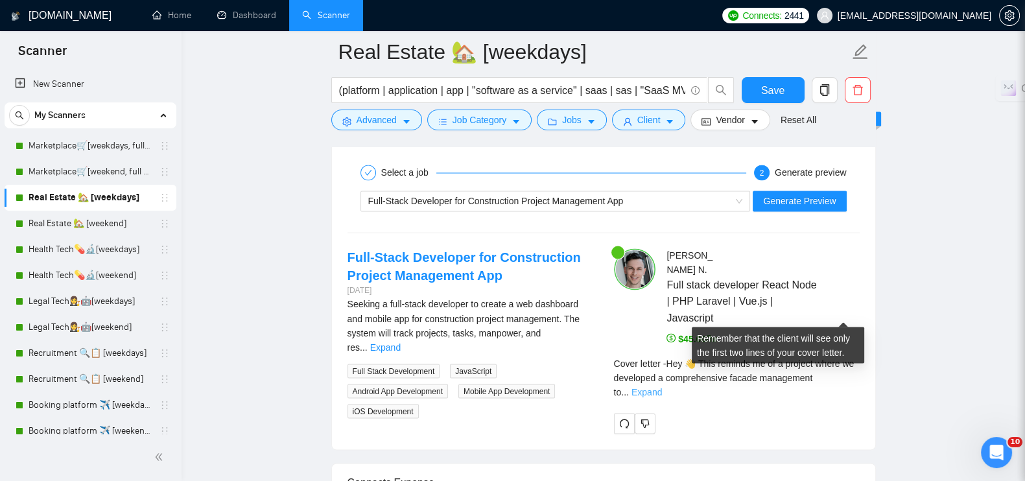
click at [662, 387] on link "Expand" at bounding box center [647, 392] width 30 height 10
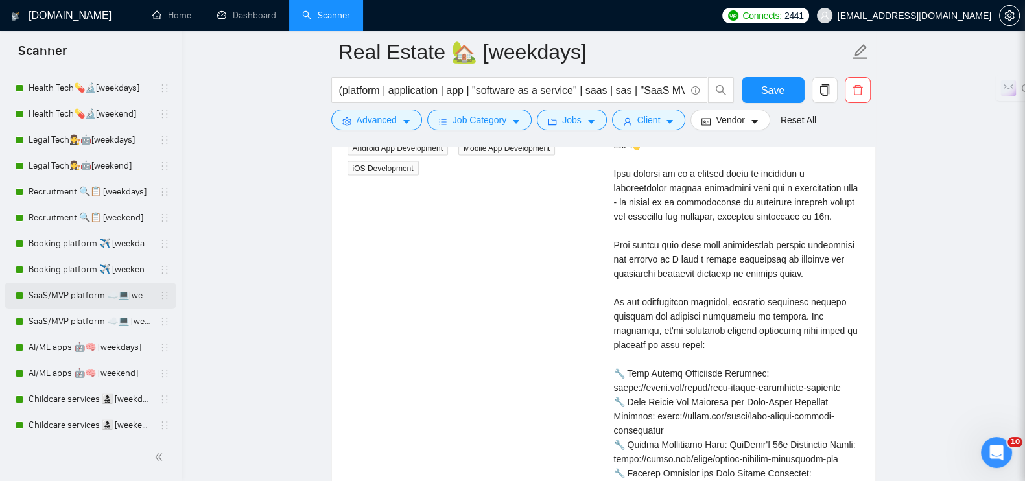
scroll to position [405, 0]
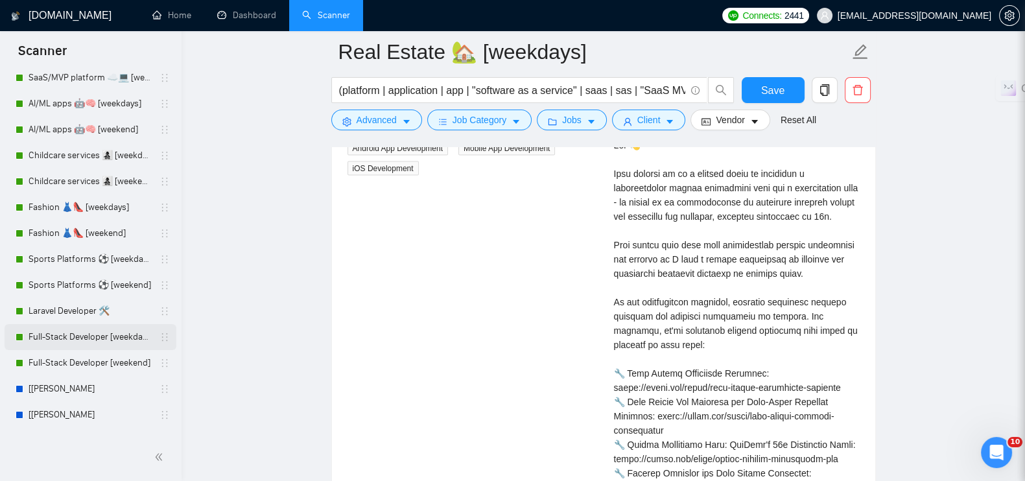
click at [81, 338] on link "Full-Stack Developer [weekdays]" at bounding box center [90, 337] width 123 height 26
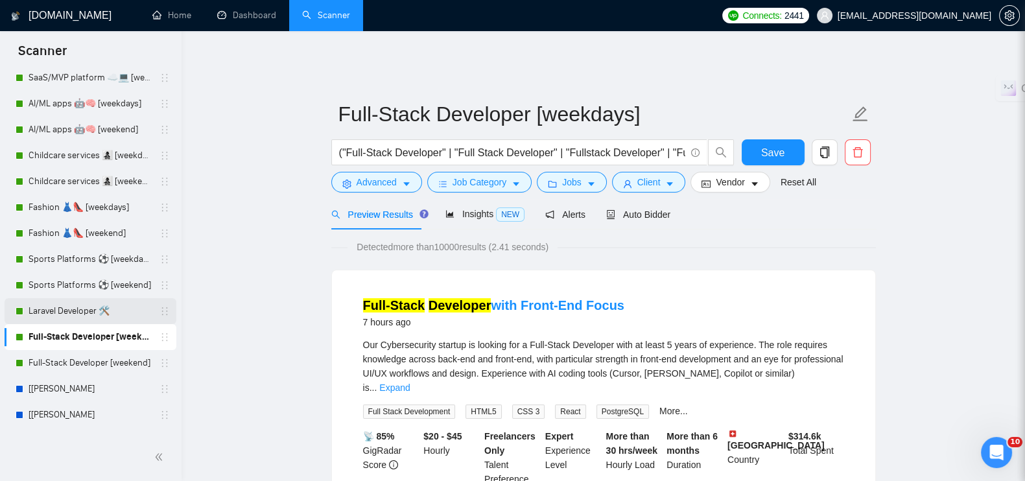
click at [74, 303] on link "Laravel Developer 🛠️" at bounding box center [90, 311] width 123 height 26
